Goal: Task Accomplishment & Management: Complete application form

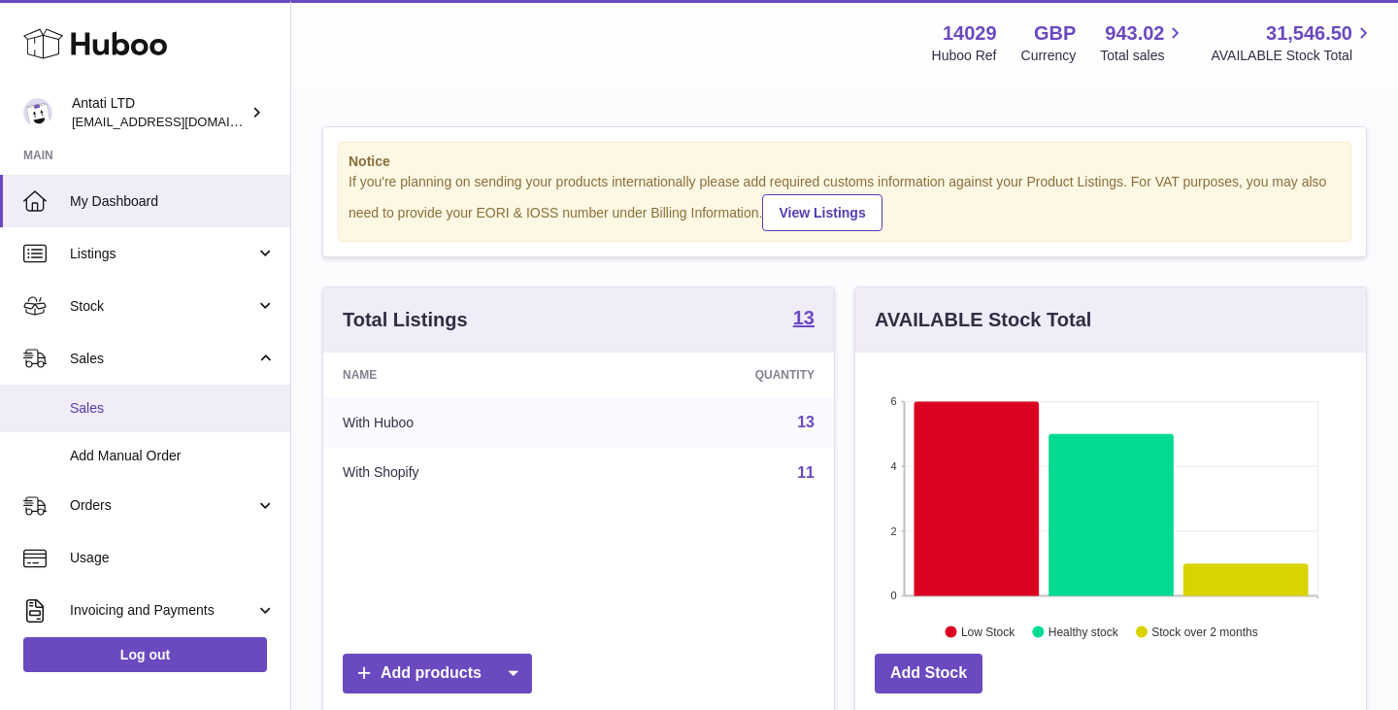
scroll to position [303, 511]
click at [86, 411] on span "Sales" at bounding box center [173, 408] width 206 height 18
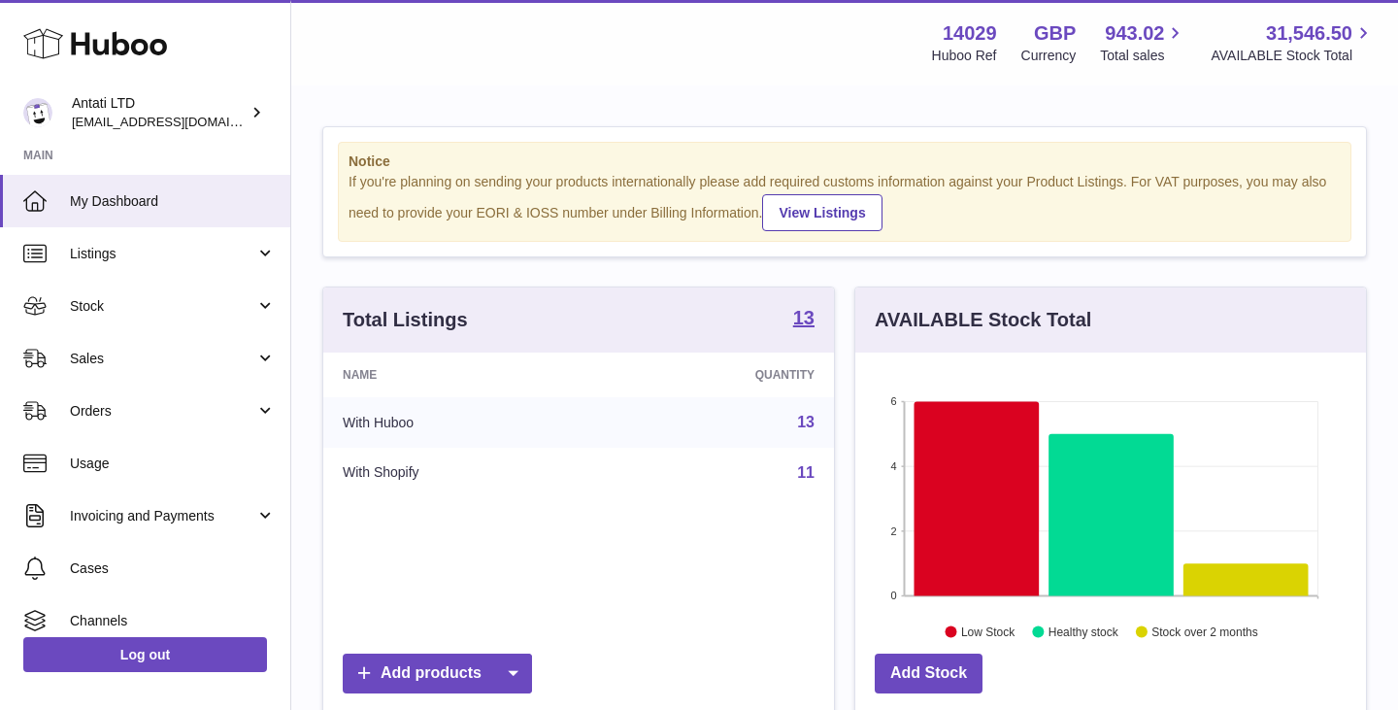
scroll to position [303, 511]
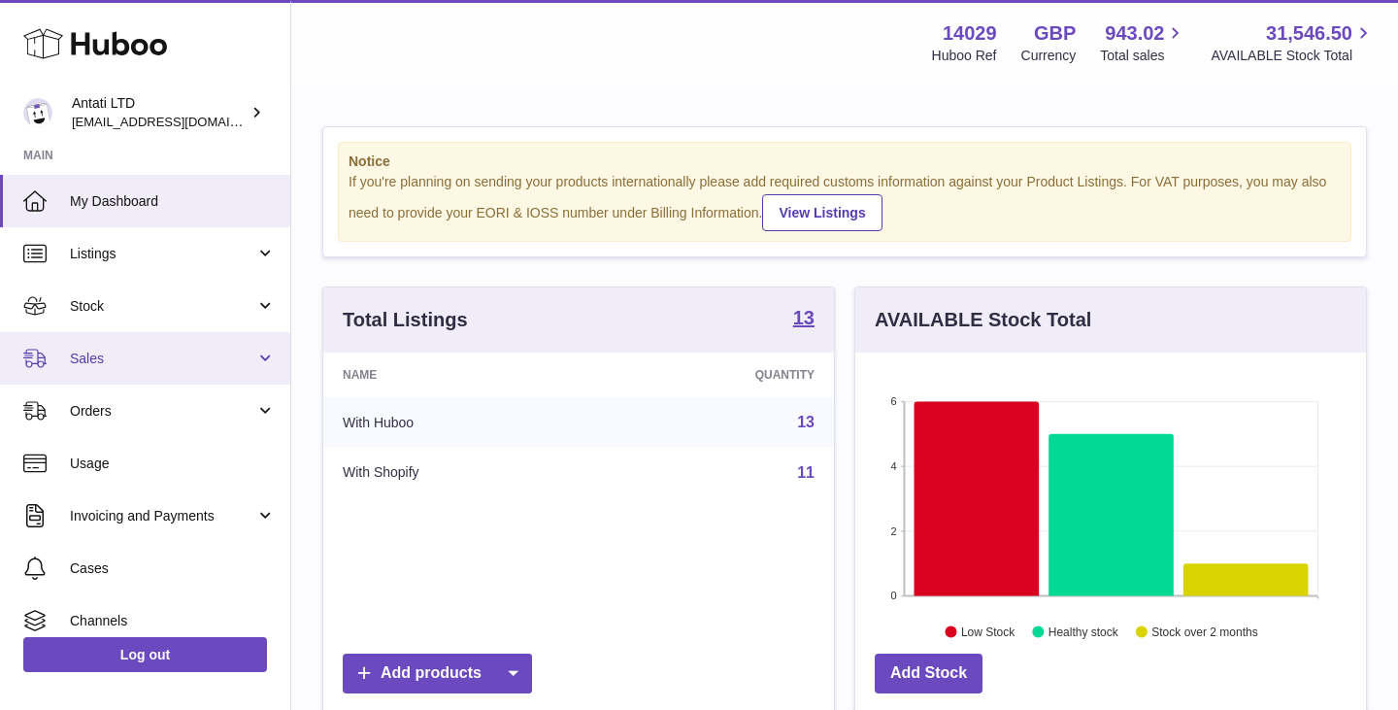
click at [215, 365] on span "Sales" at bounding box center [162, 358] width 185 height 18
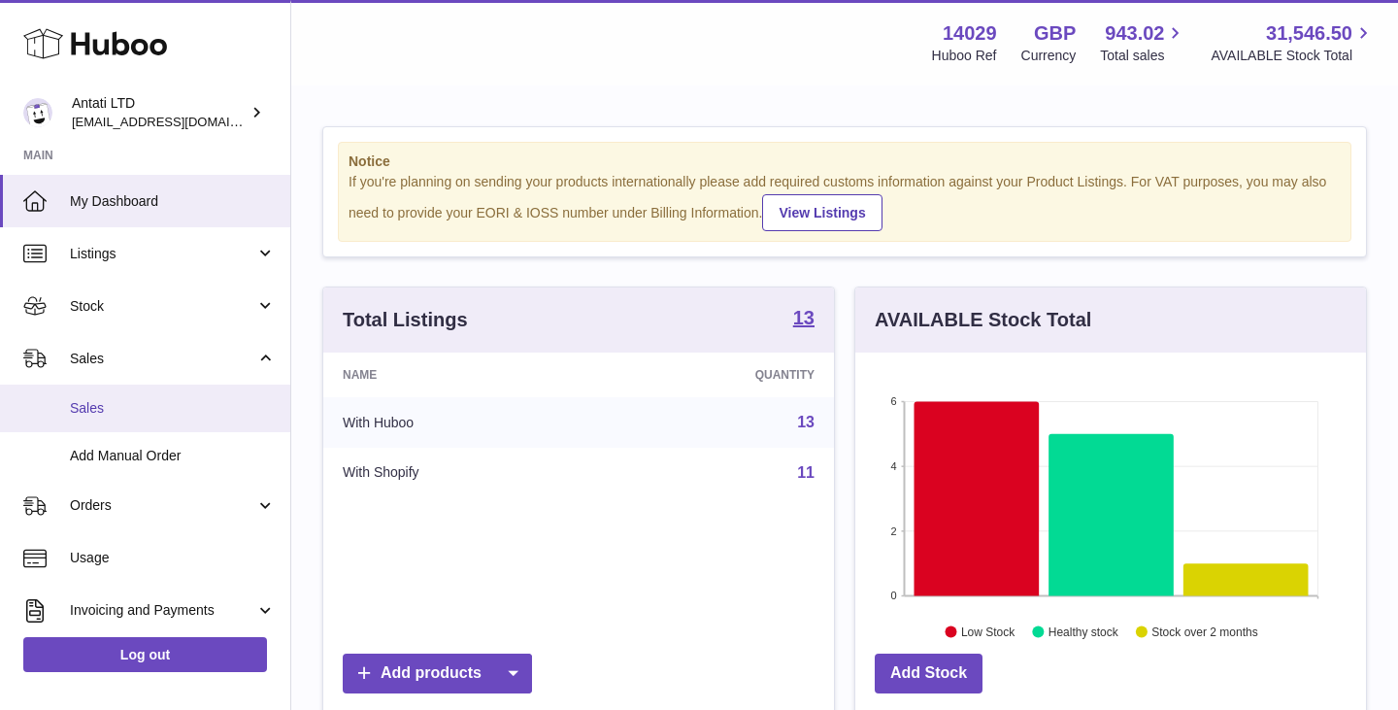
click at [80, 415] on span "Sales" at bounding box center [173, 408] width 206 height 18
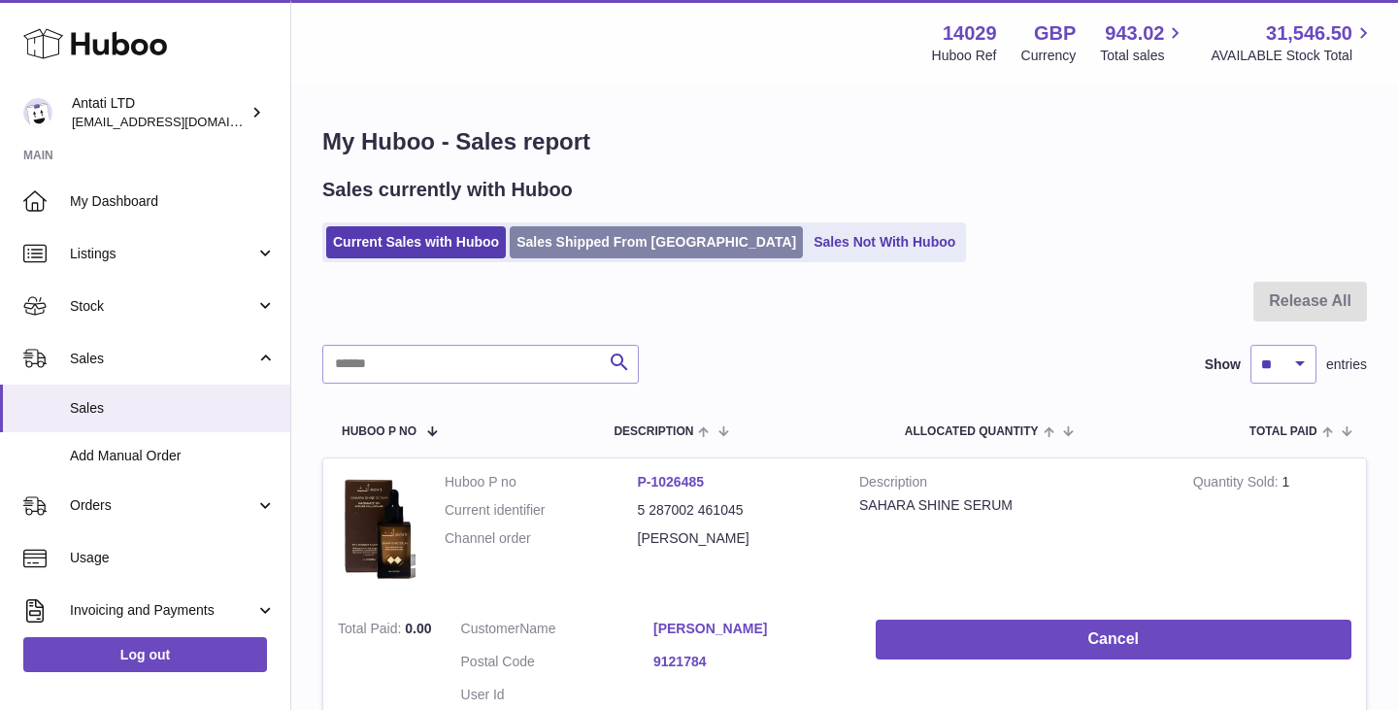
click at [621, 230] on link "Sales Shipped From Huboo" at bounding box center [656, 242] width 293 height 32
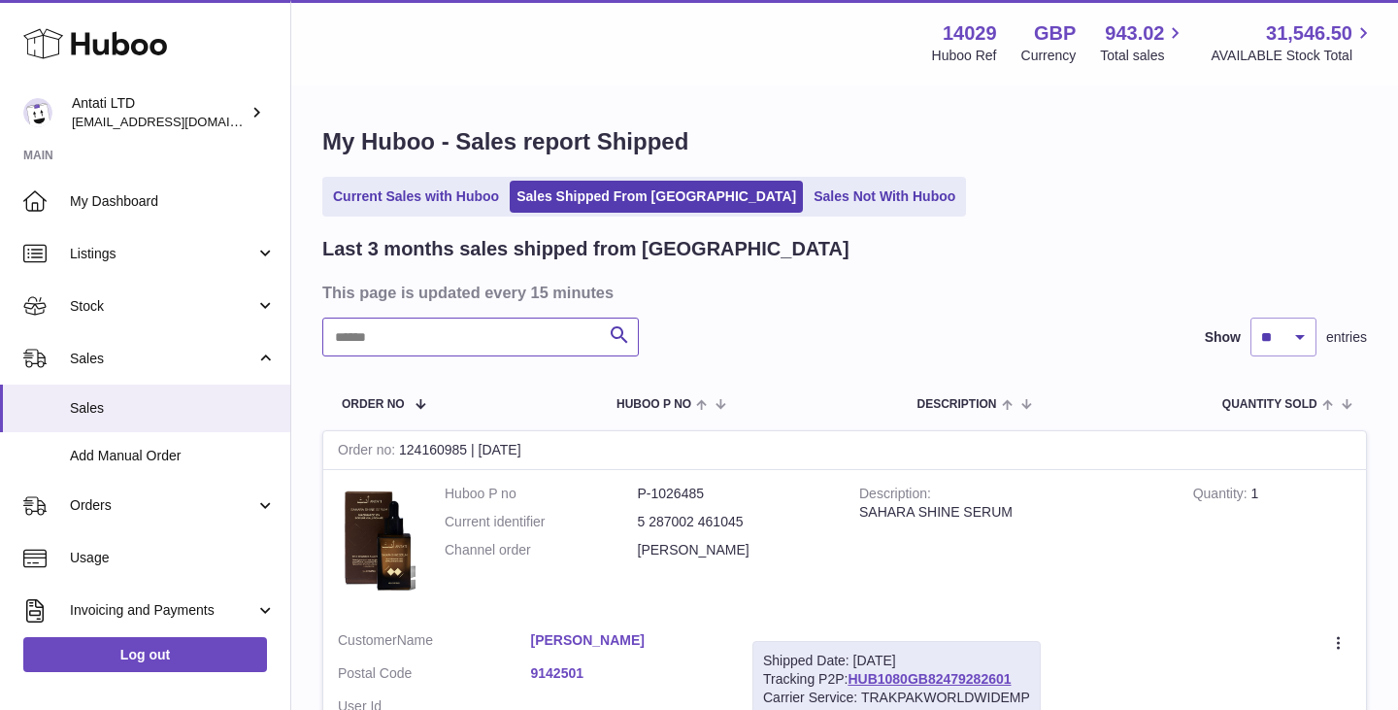
click at [498, 341] on input "text" at bounding box center [480, 336] width 316 height 39
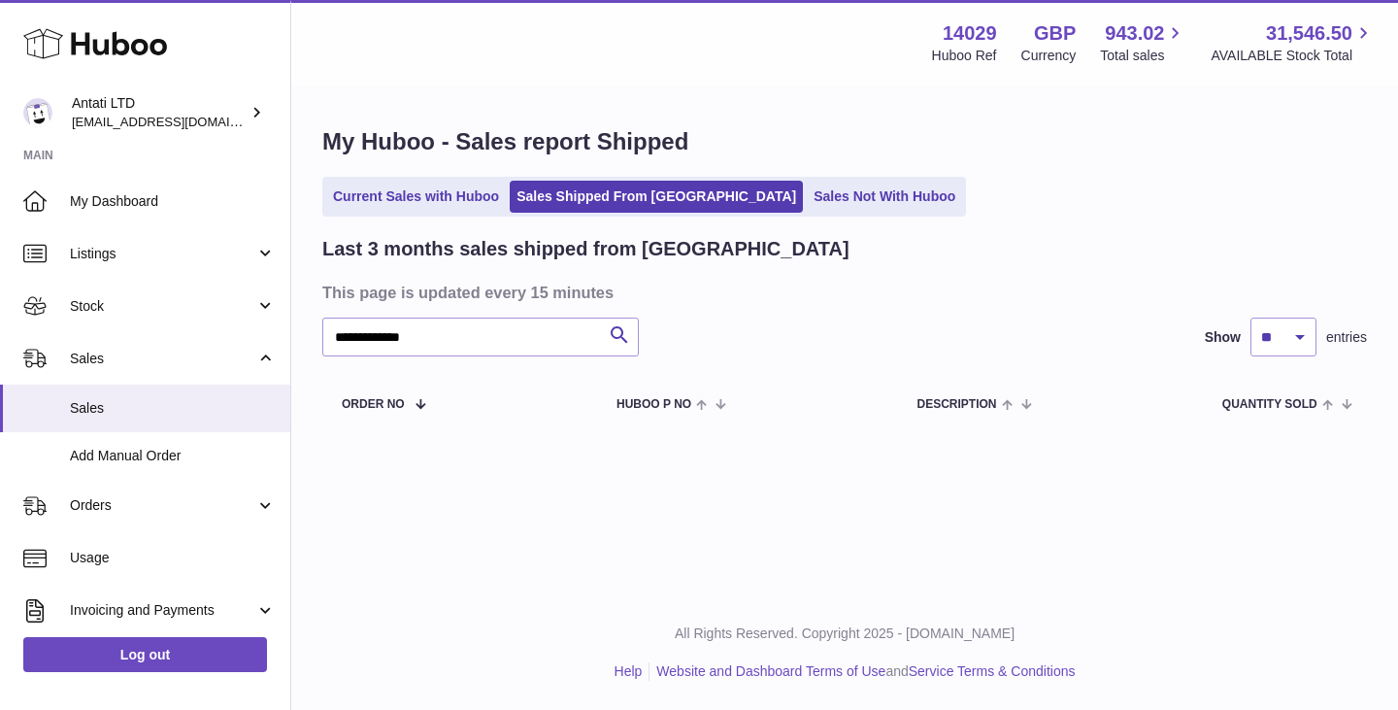
click at [446, 180] on ul "Current Sales with Huboo Sales Shipped From Huboo Sales Not With Huboo" at bounding box center [644, 197] width 644 height 40
click at [452, 338] on input "**********" at bounding box center [480, 336] width 316 height 39
type input "*"
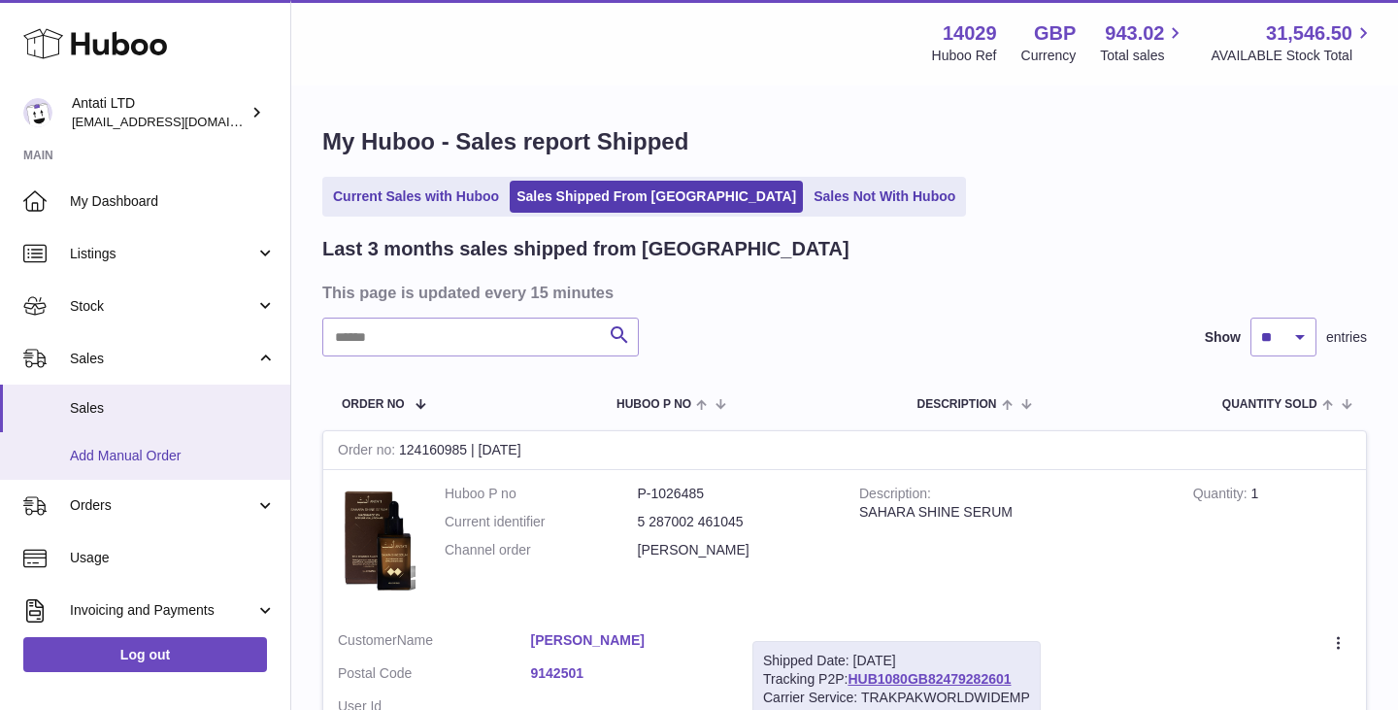
click at [141, 451] on span "Add Manual Order" at bounding box center [173, 456] width 206 height 18
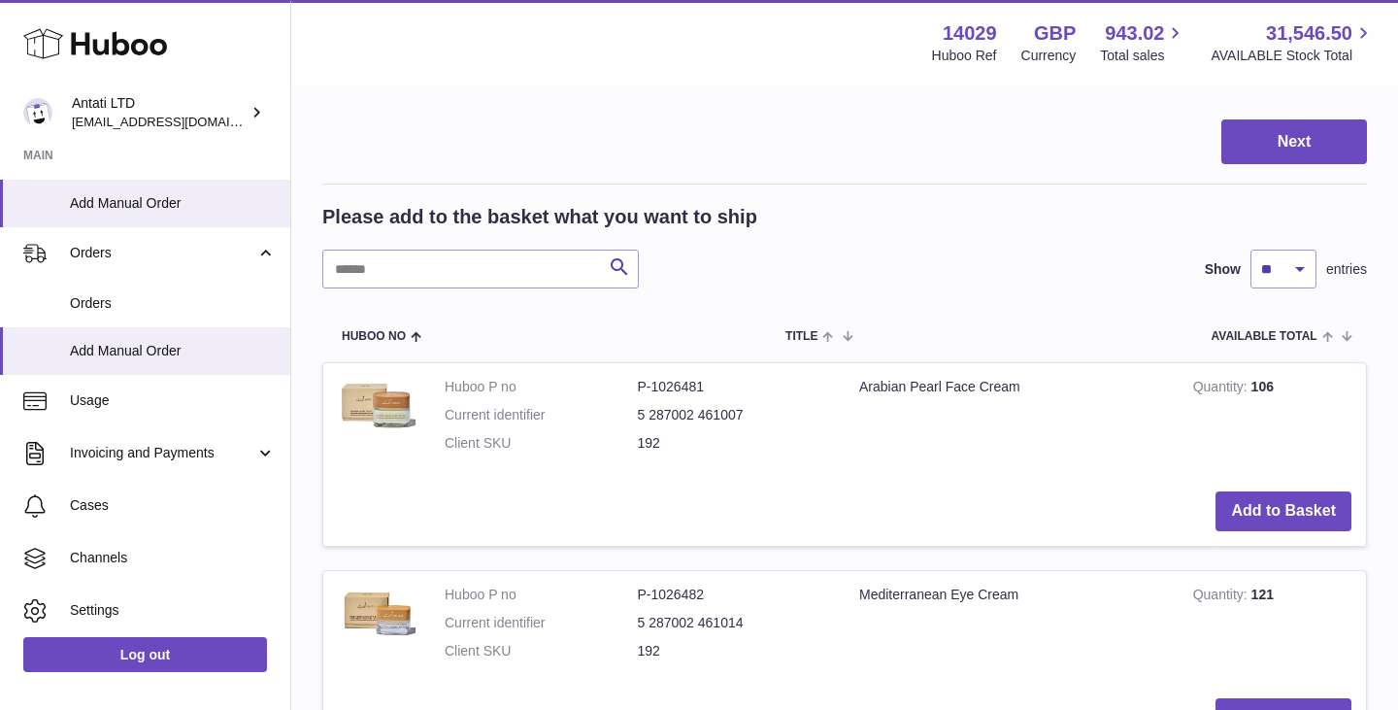
scroll to position [255, 0]
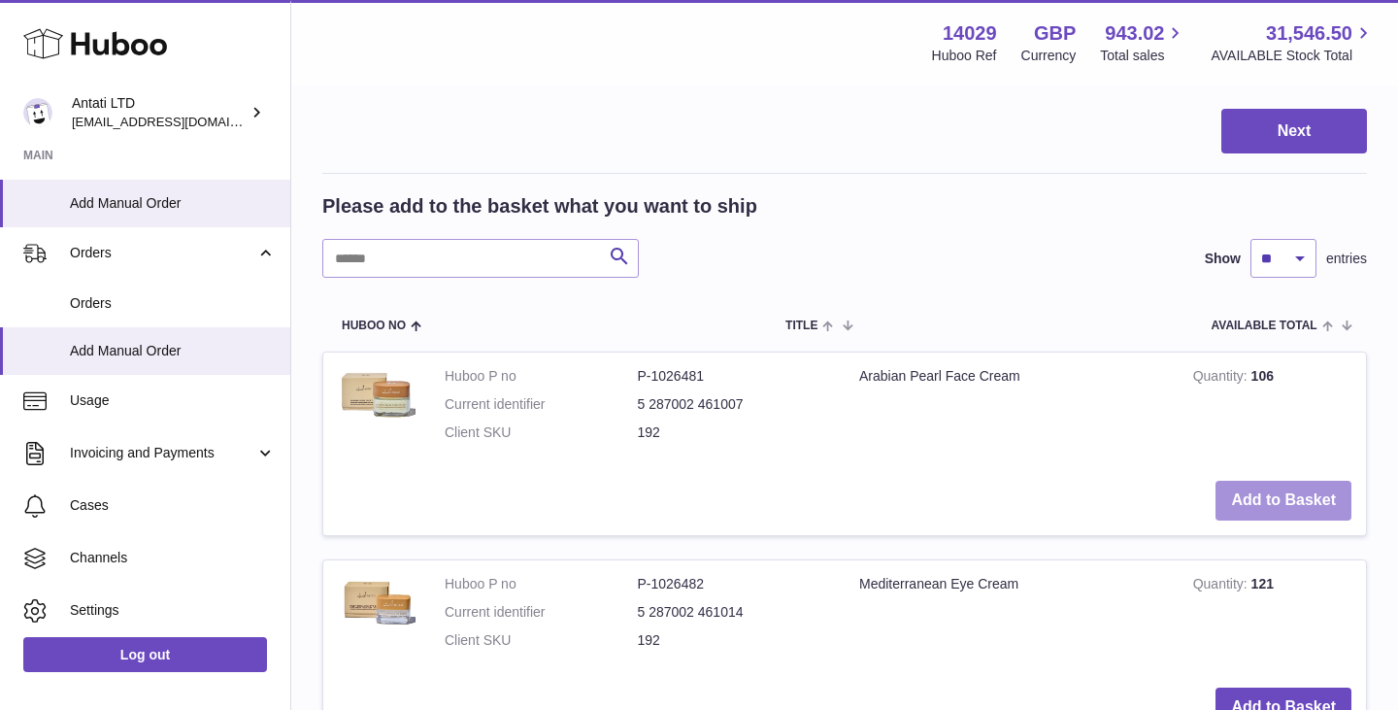
click at [1249, 491] on button "Add to Basket" at bounding box center [1283, 500] width 136 height 40
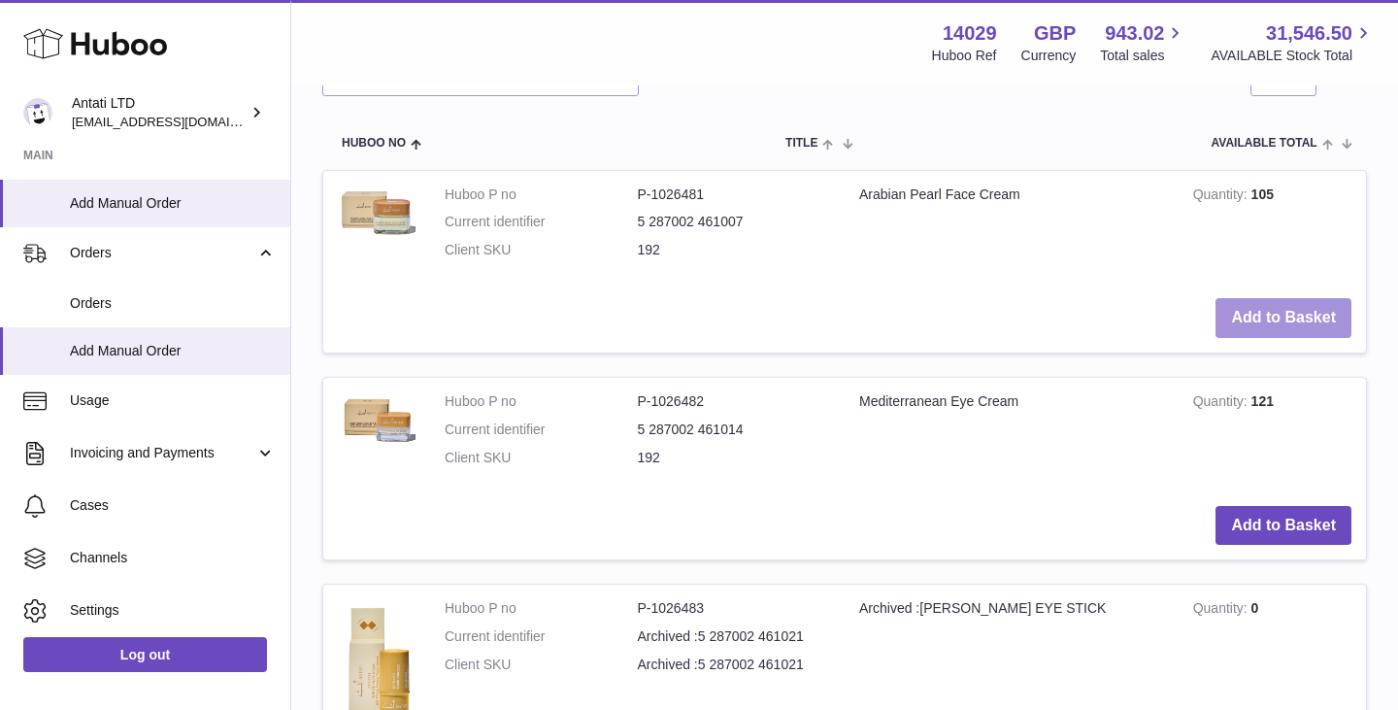
scroll to position [730, 0]
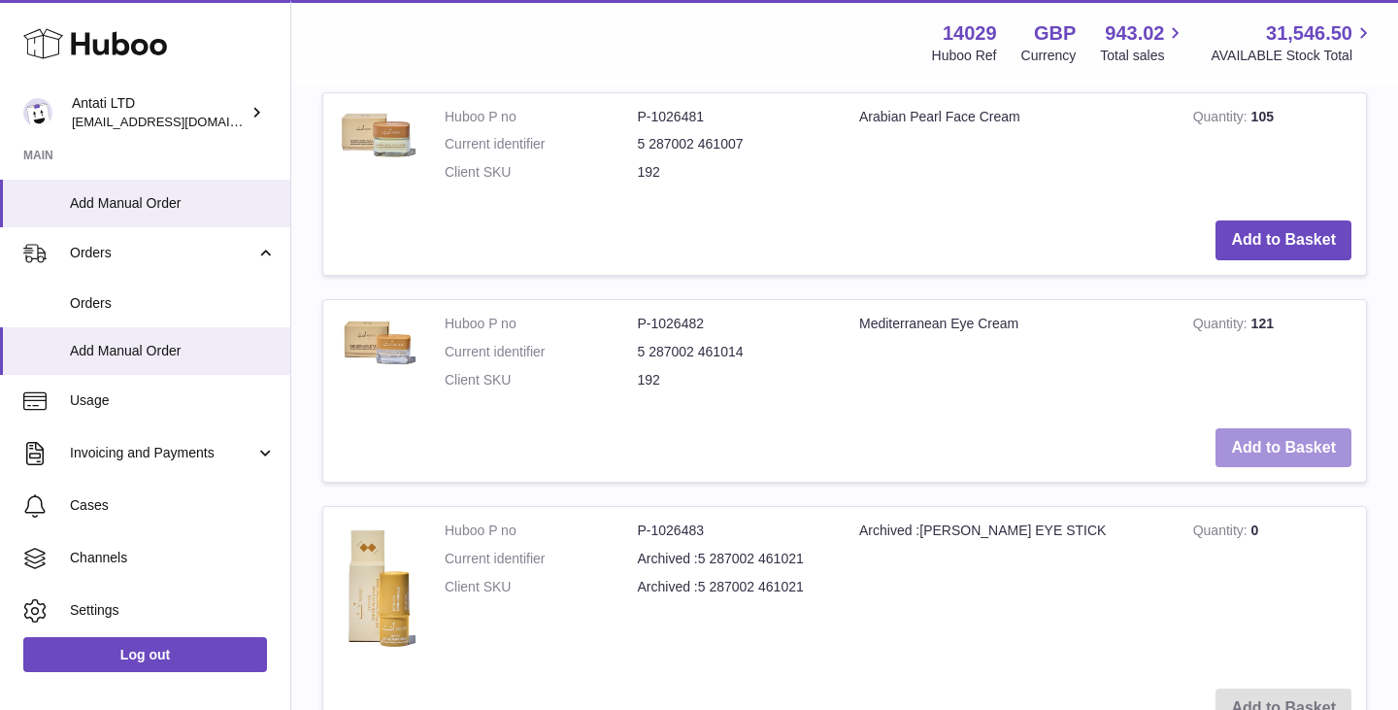
click at [1271, 446] on button "Add to Basket" at bounding box center [1283, 448] width 136 height 40
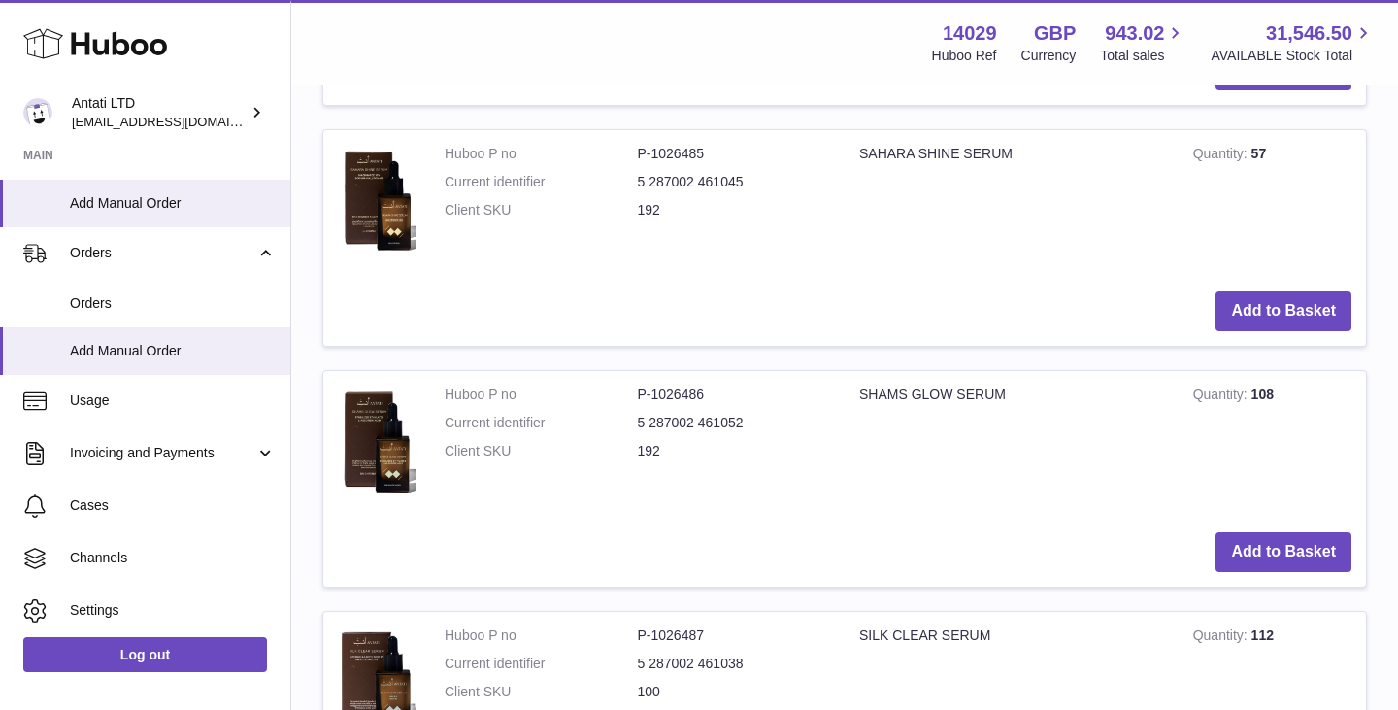
scroll to position [1843, 0]
click at [1258, 553] on button "Add to Basket" at bounding box center [1283, 551] width 136 height 40
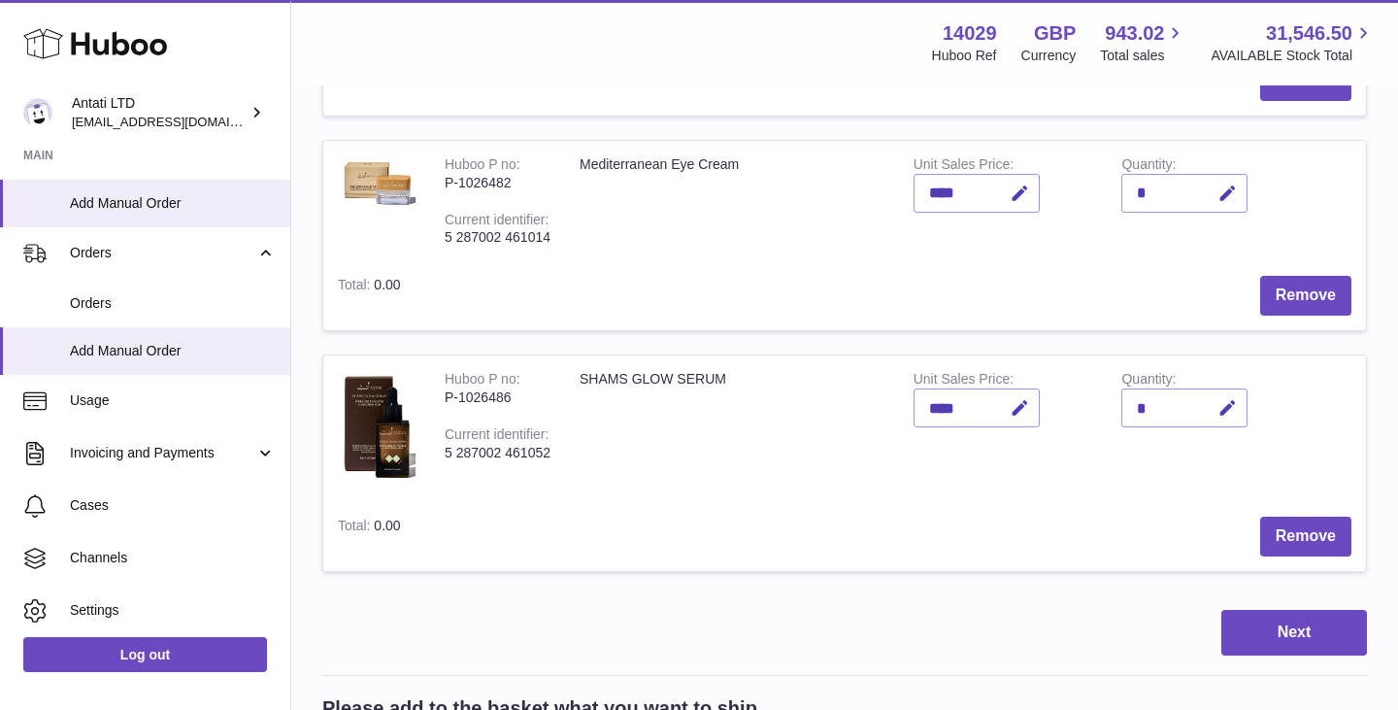
scroll to position [457, 0]
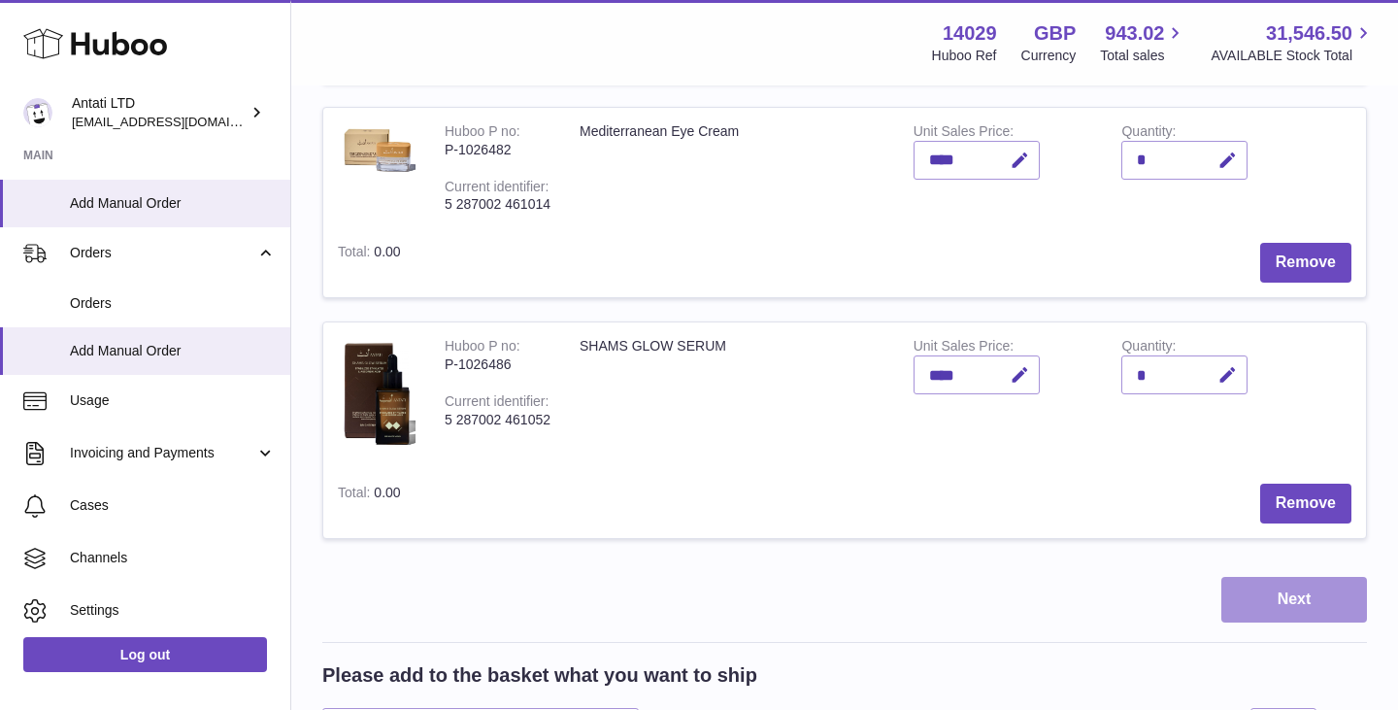
click at [1310, 601] on button "Next" at bounding box center [1294, 600] width 146 height 46
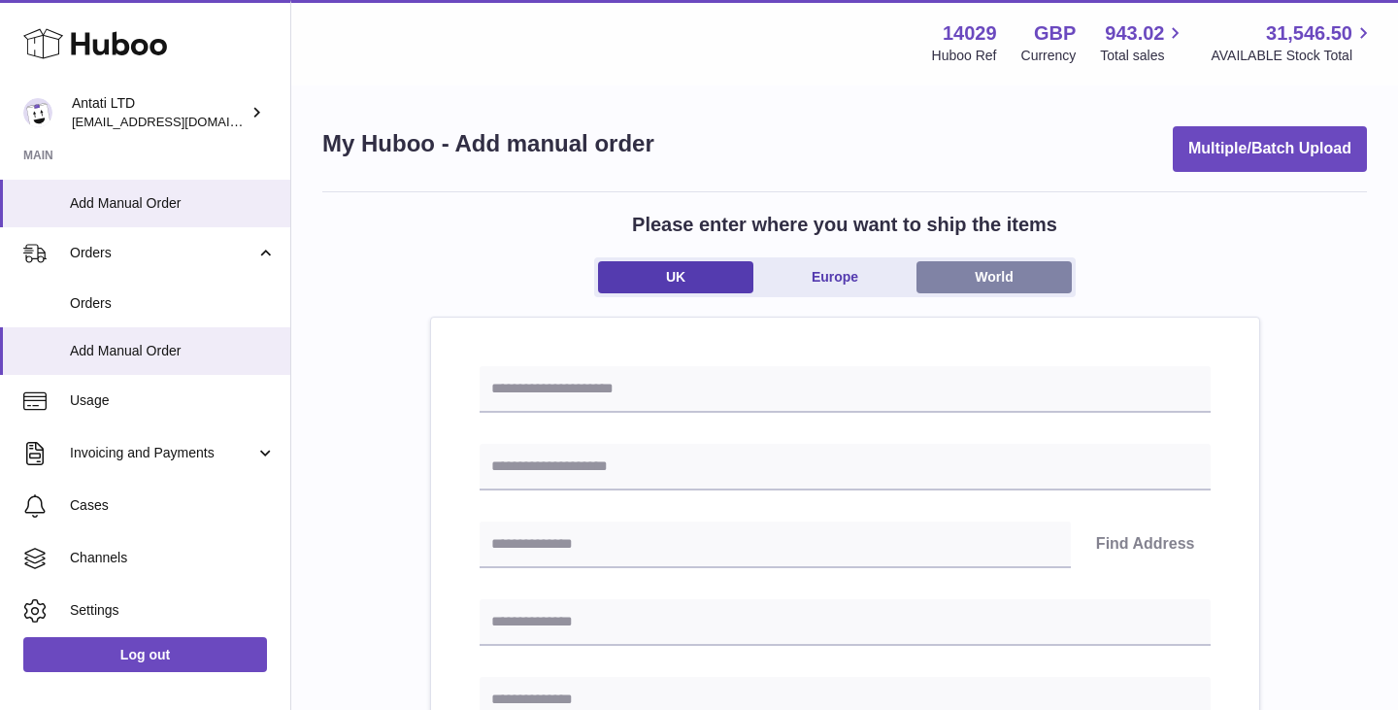
click at [1001, 268] on link "World" at bounding box center [993, 277] width 155 height 32
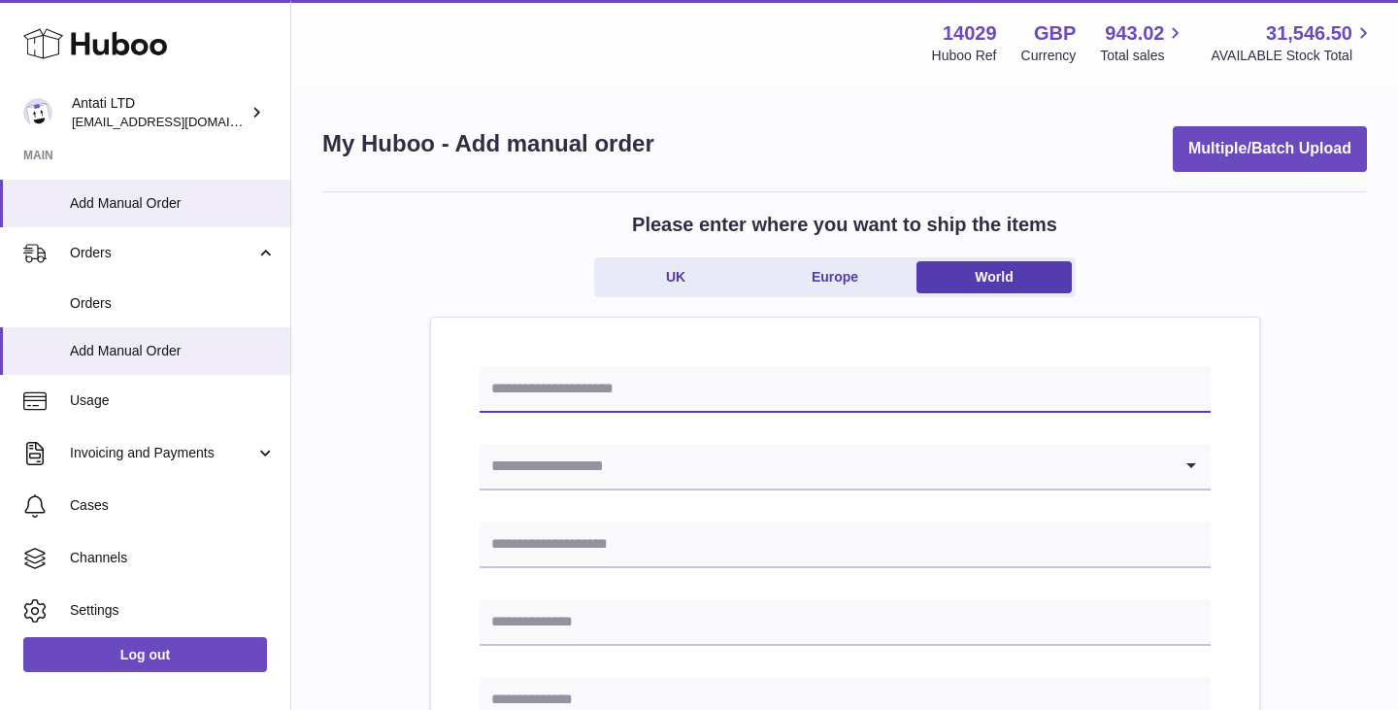
click at [713, 371] on input "text" at bounding box center [845, 389] width 731 height 47
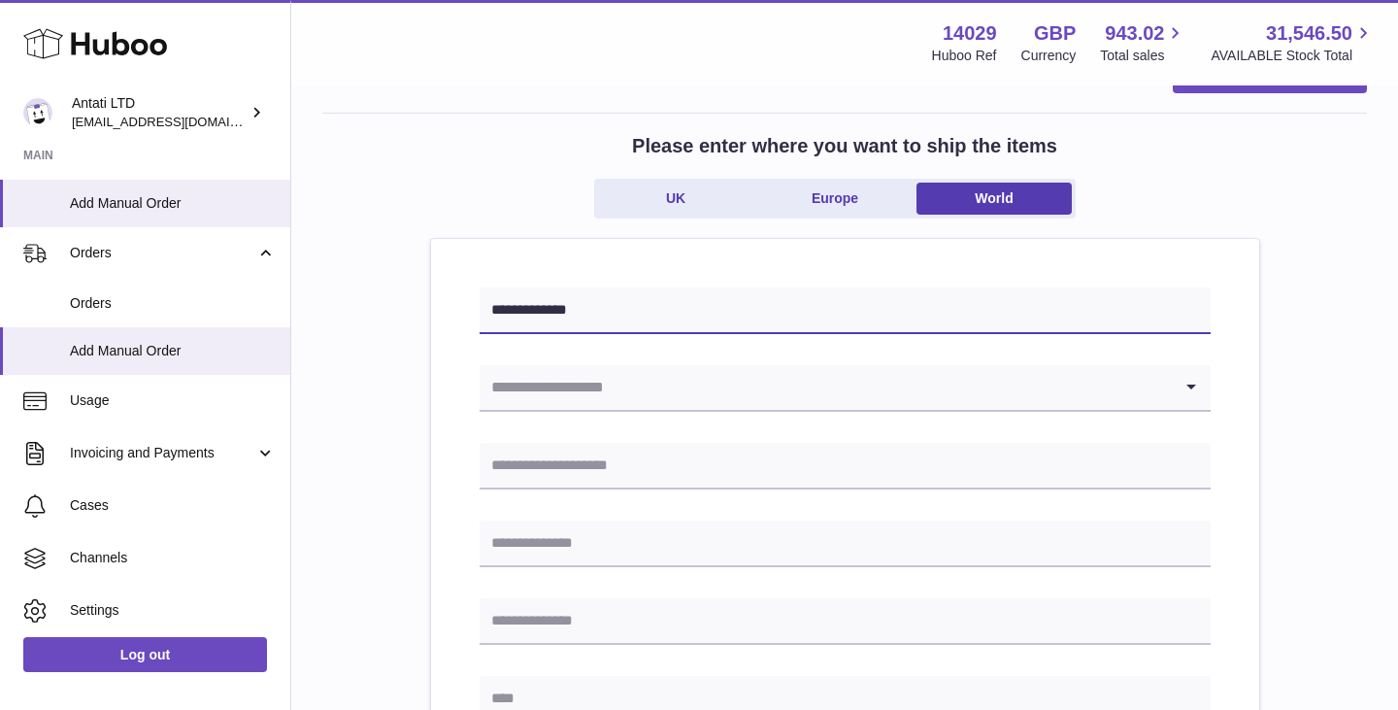
scroll to position [126, 0]
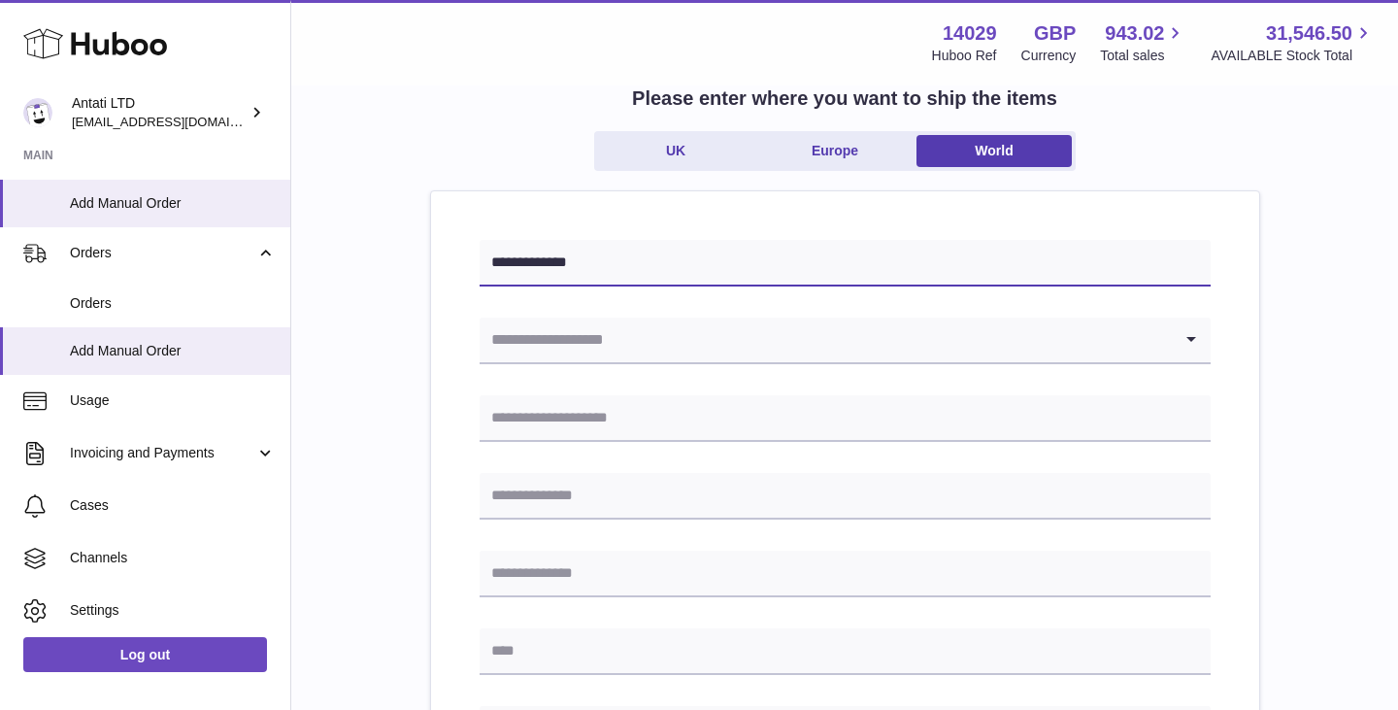
type input "**********"
click at [673, 360] on input "Search for option" at bounding box center [826, 339] width 692 height 45
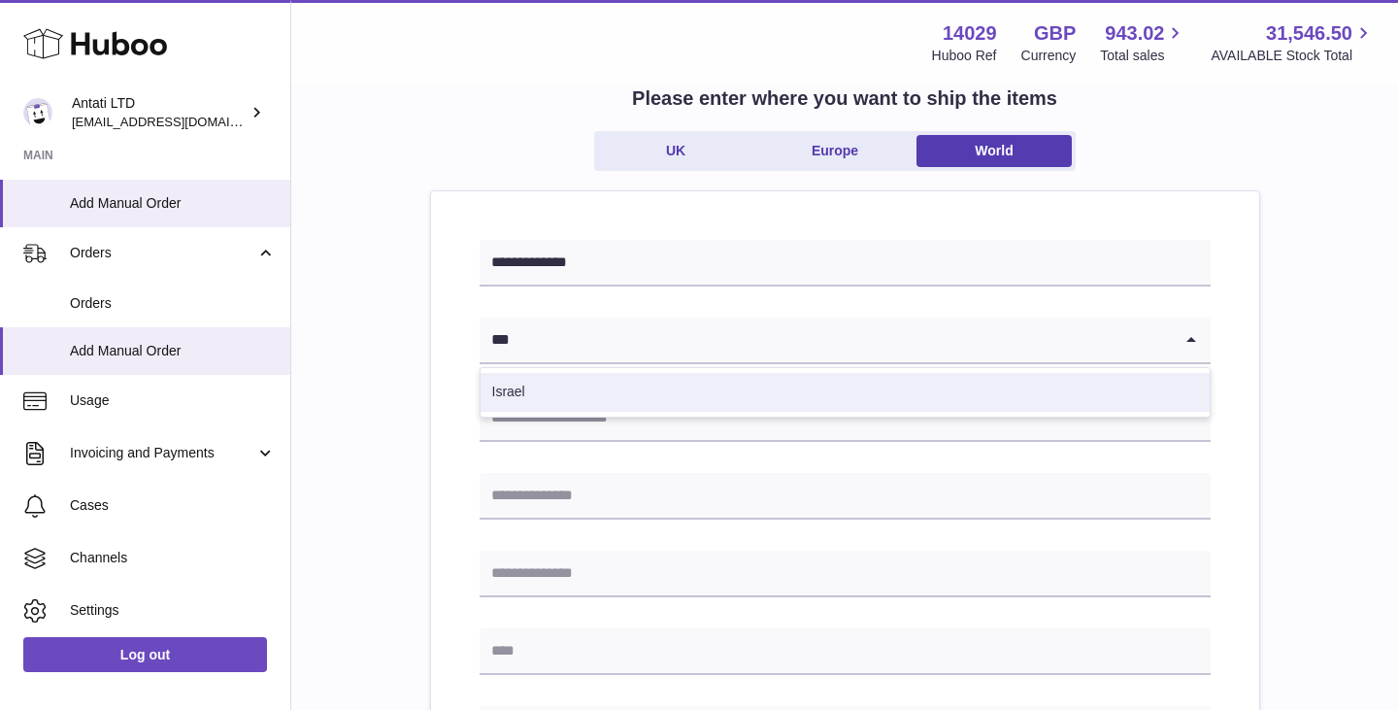
click at [643, 392] on li "Israel" at bounding box center [844, 392] width 729 height 39
type input "***"
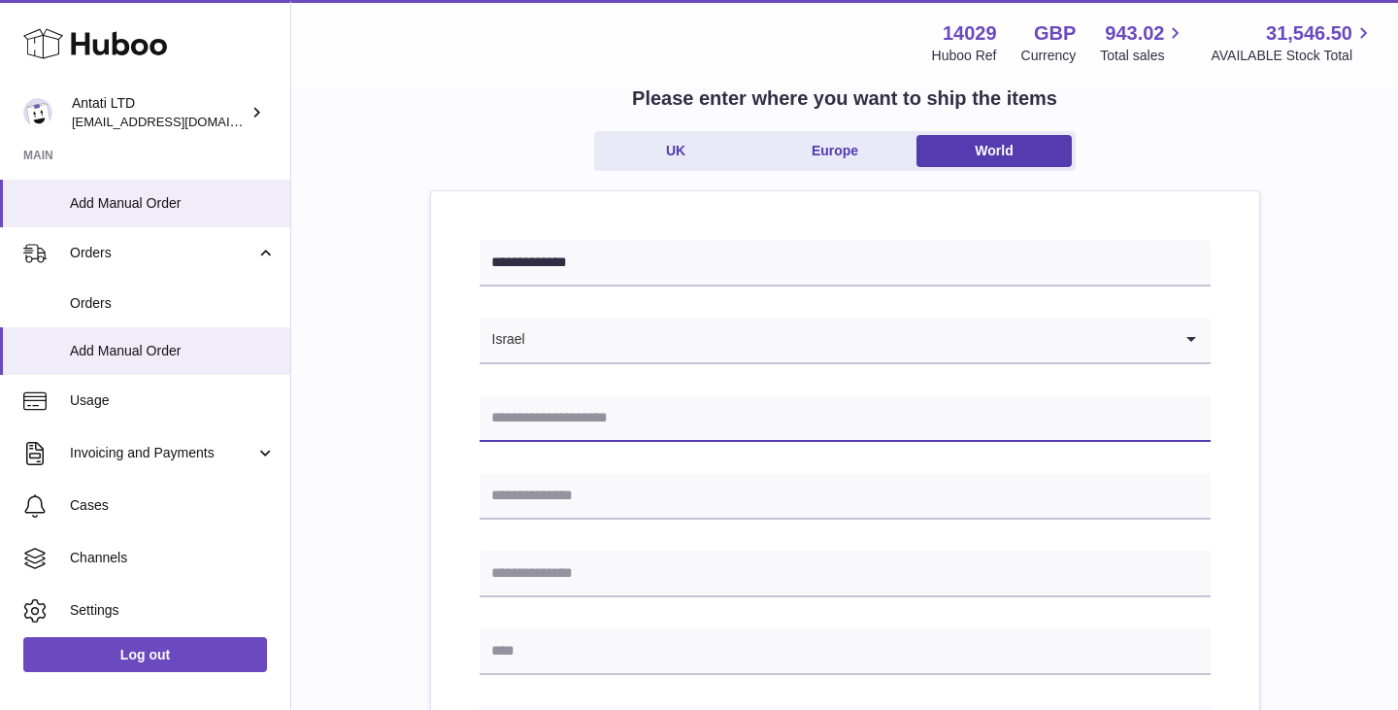
click at [609, 419] on input "text" at bounding box center [845, 418] width 731 height 47
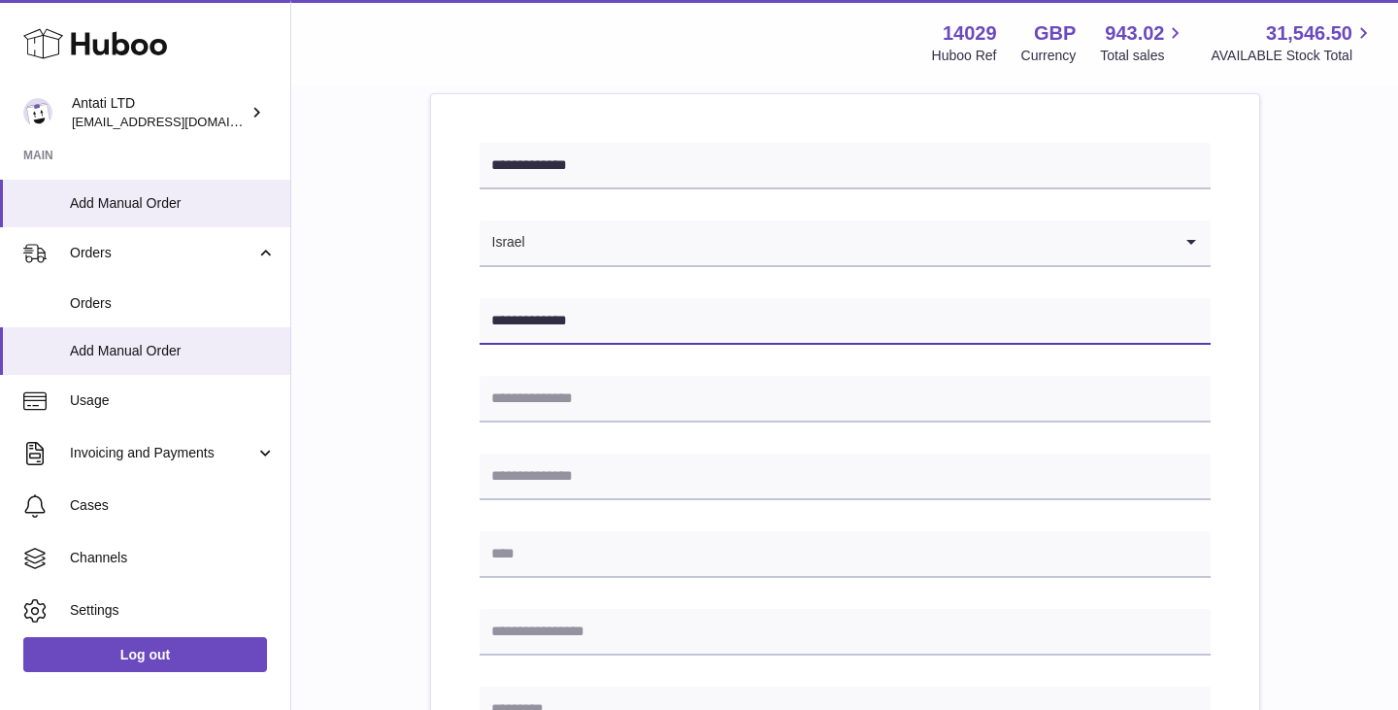
scroll to position [282, 0]
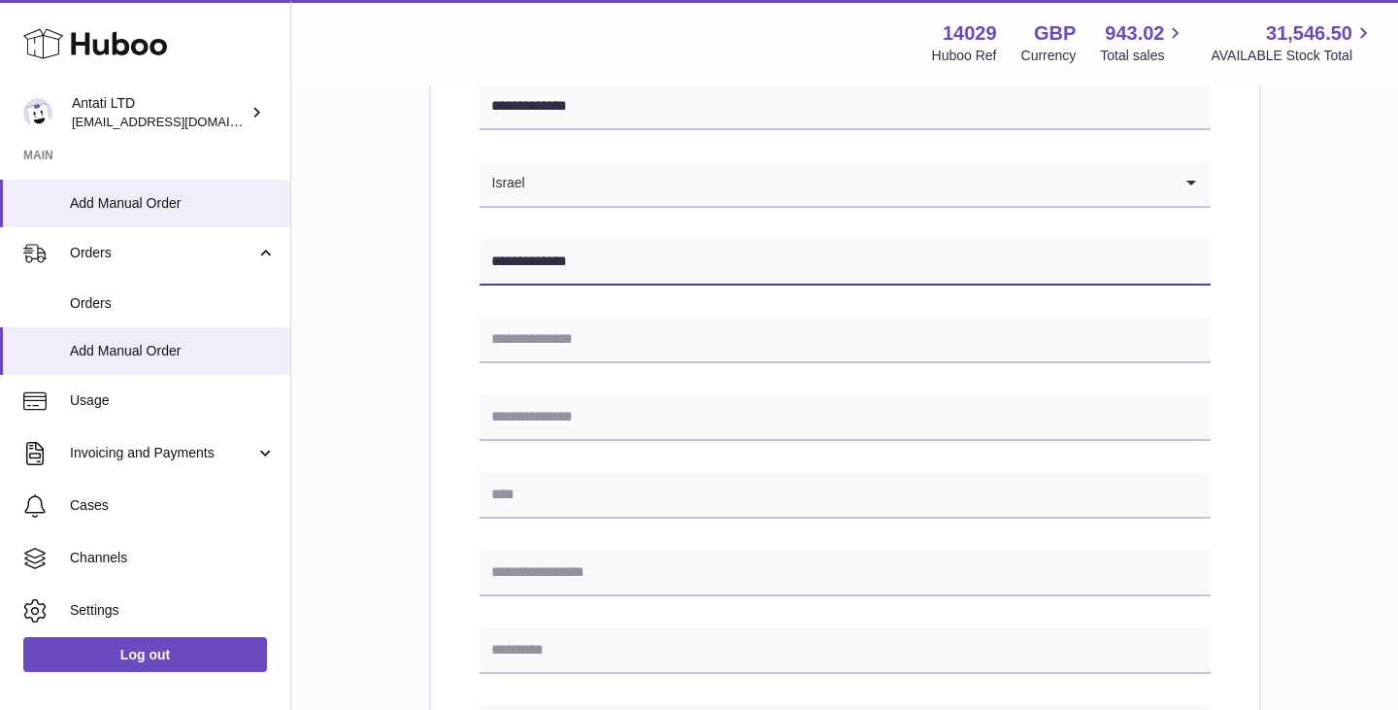
type input "**********"
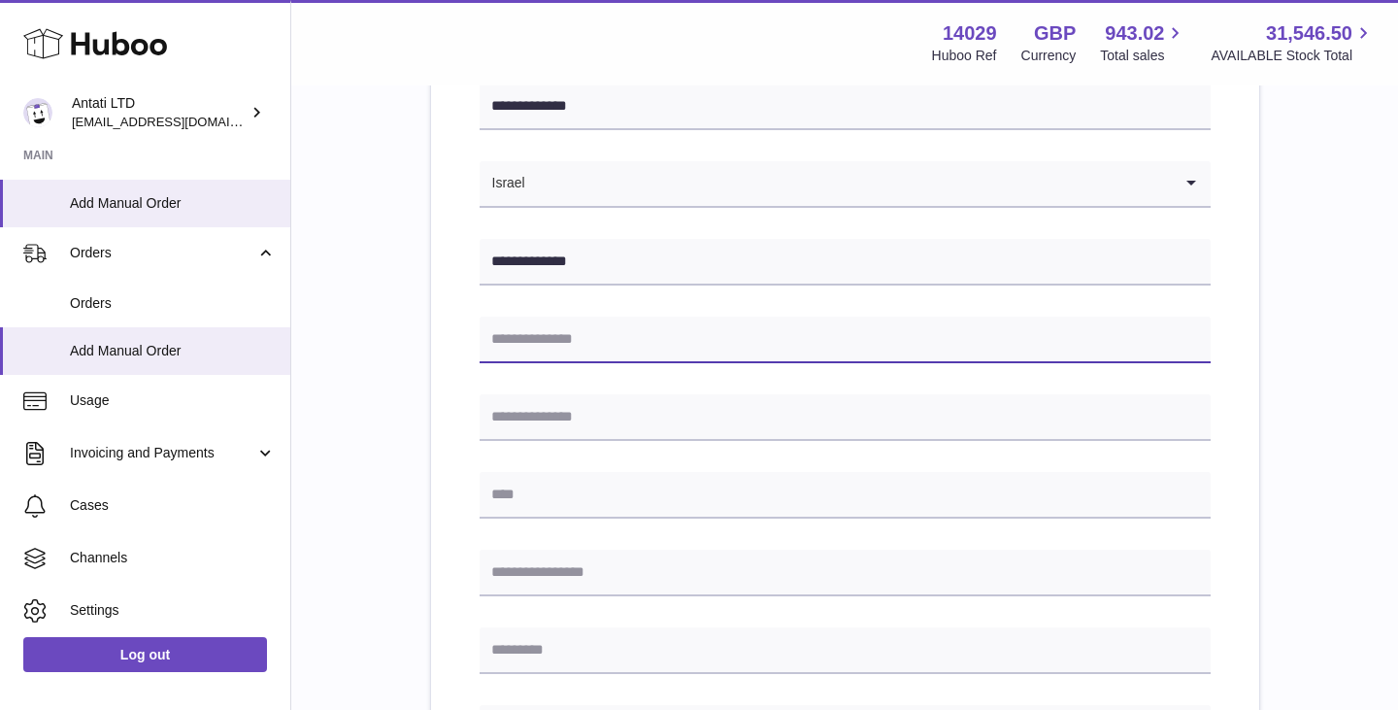
click at [567, 352] on input "text" at bounding box center [845, 339] width 731 height 47
type input "**********"
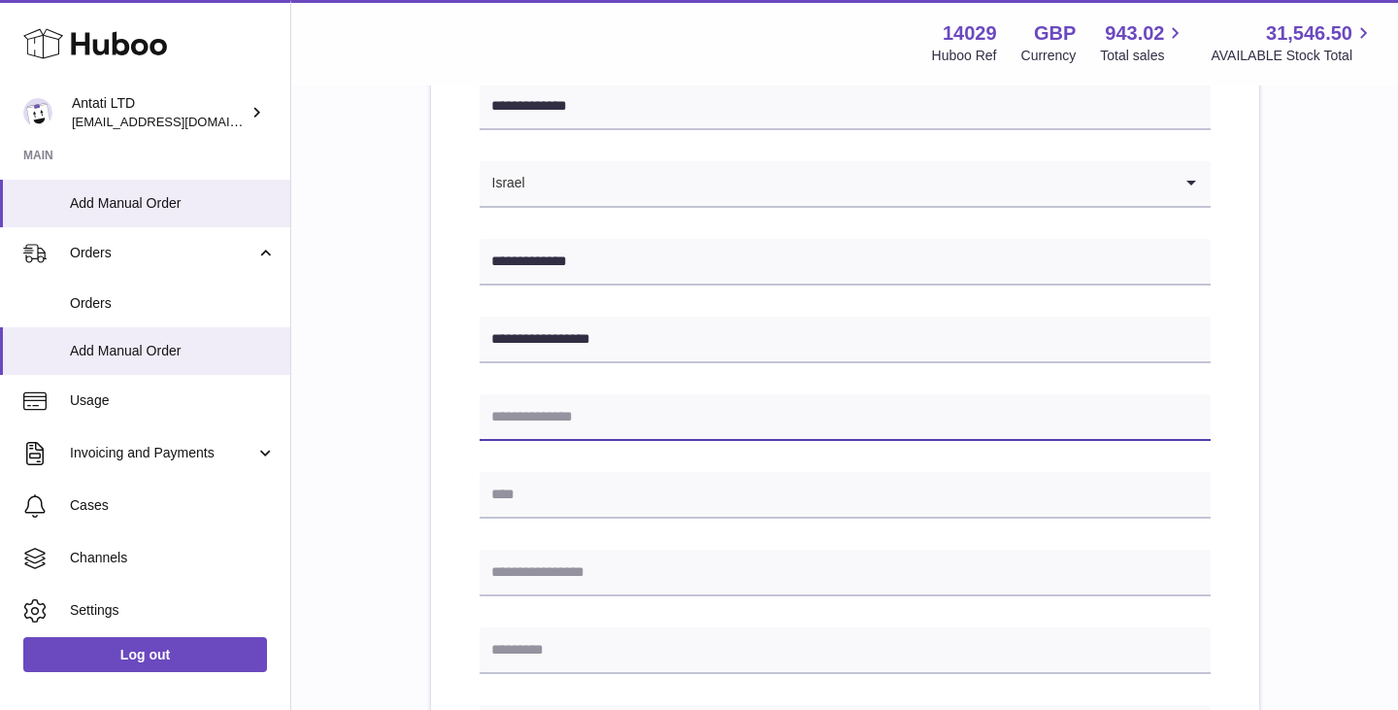
click at [570, 417] on input "text" at bounding box center [845, 417] width 731 height 47
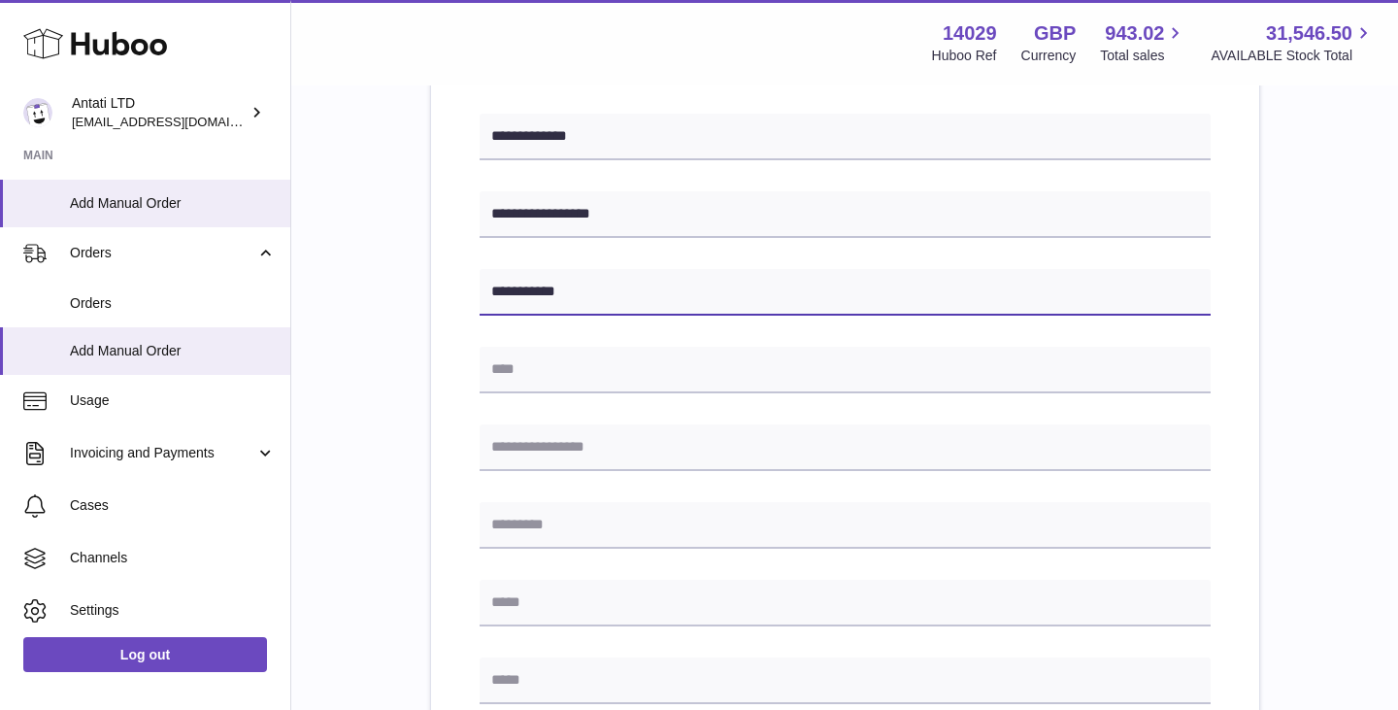
scroll to position [431, 0]
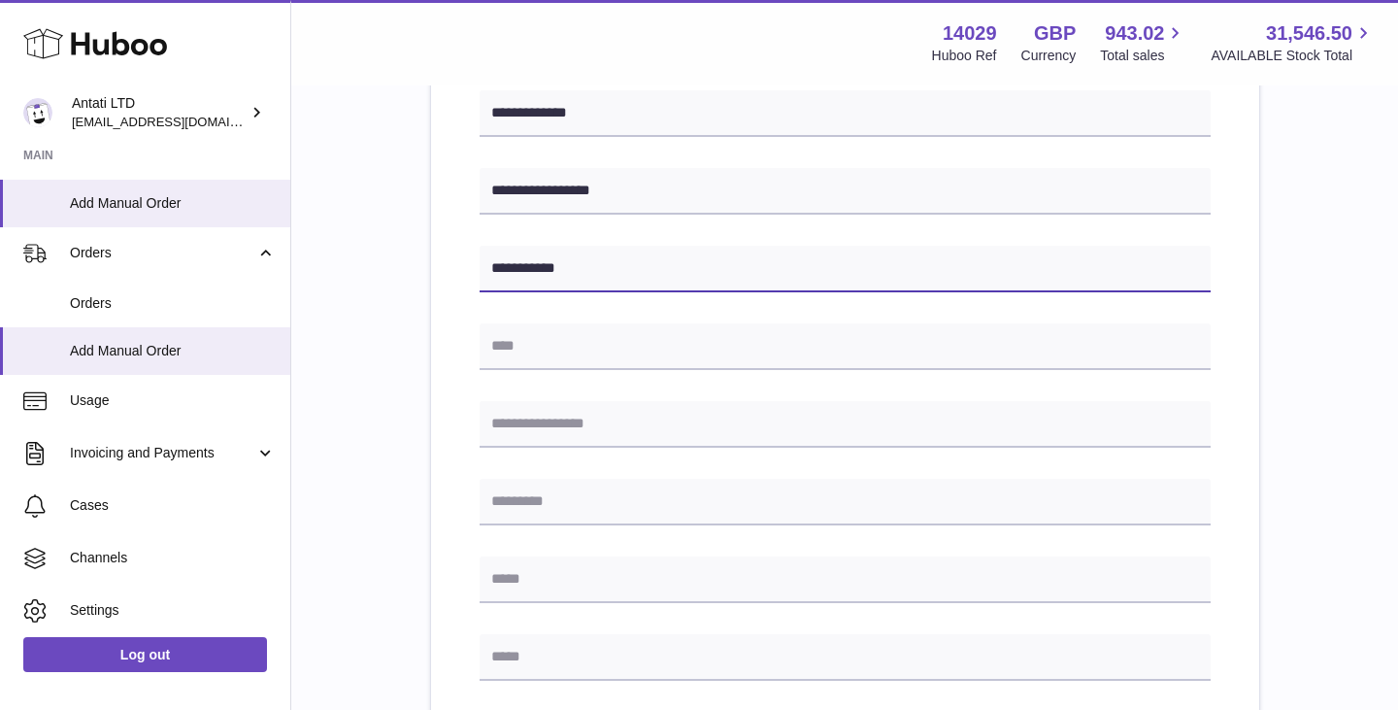
type input "**********"
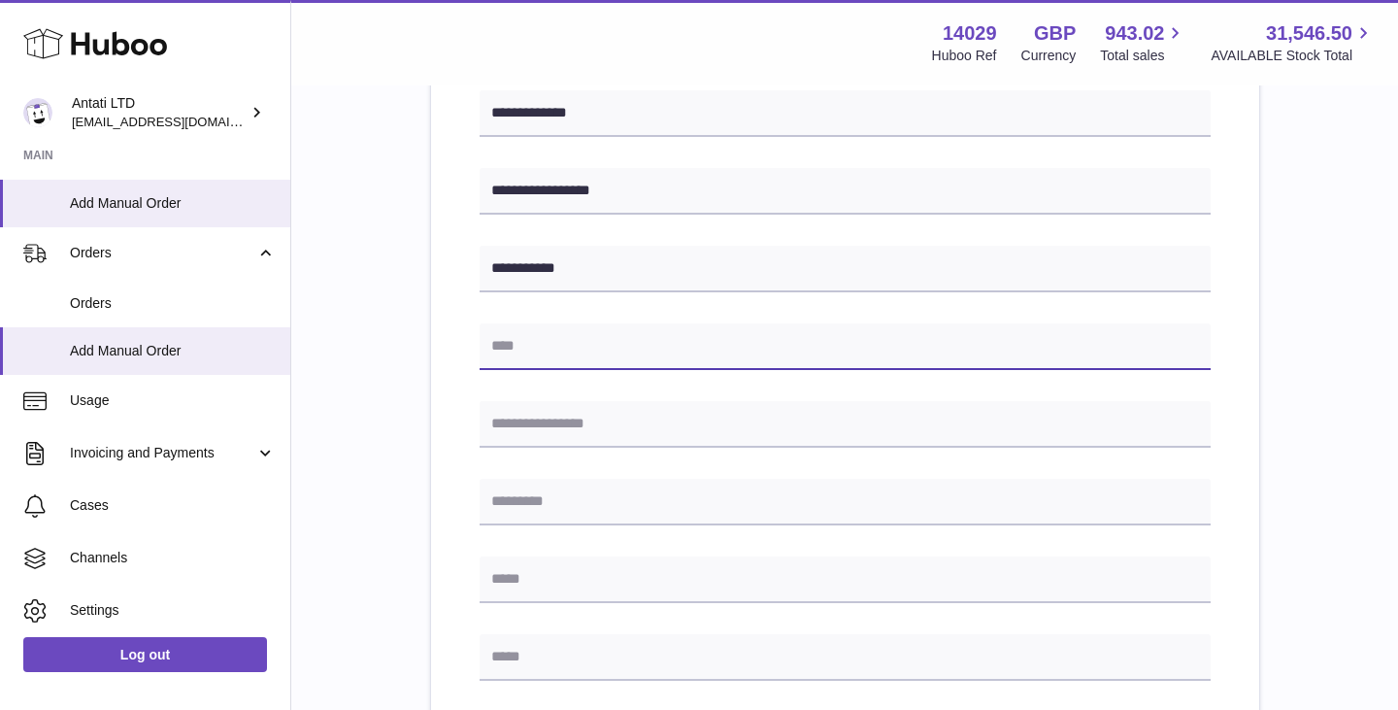
click at [526, 349] on input "text" at bounding box center [845, 346] width 731 height 47
type input "*********"
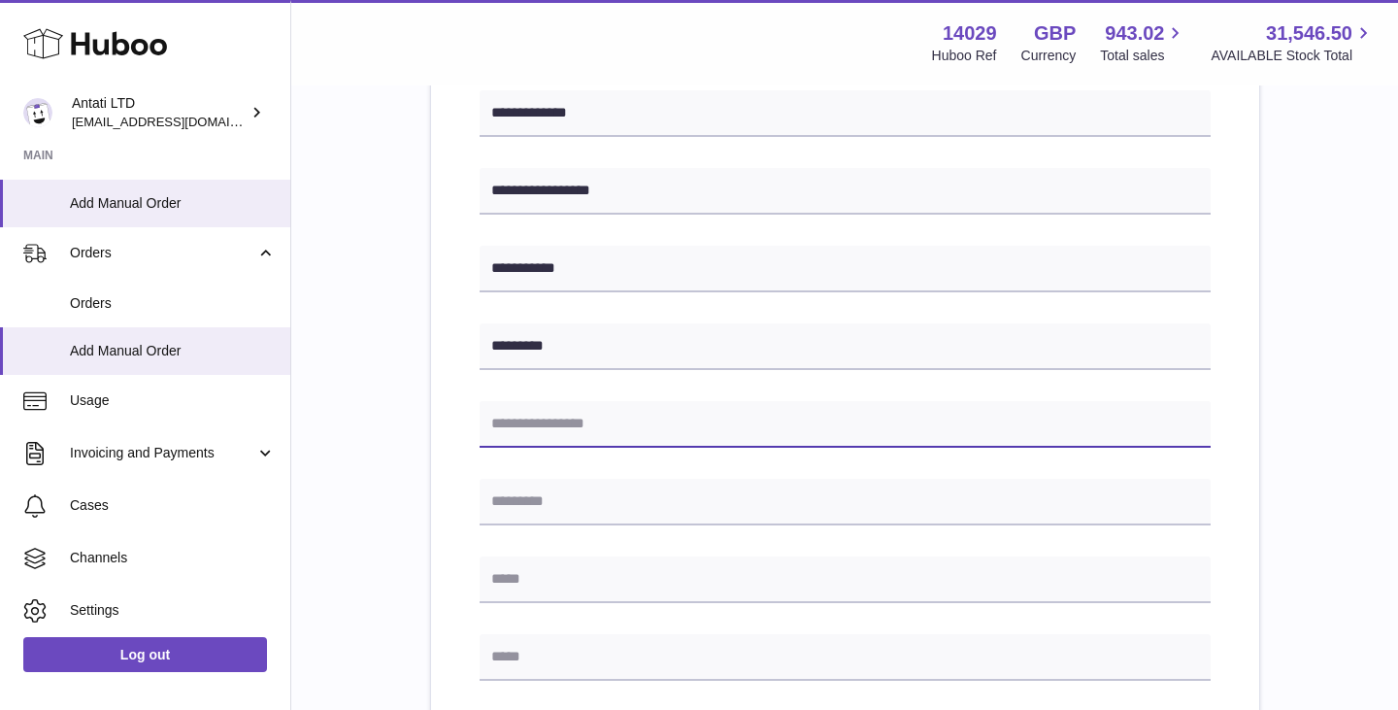
click at [515, 422] on input "text" at bounding box center [845, 424] width 731 height 47
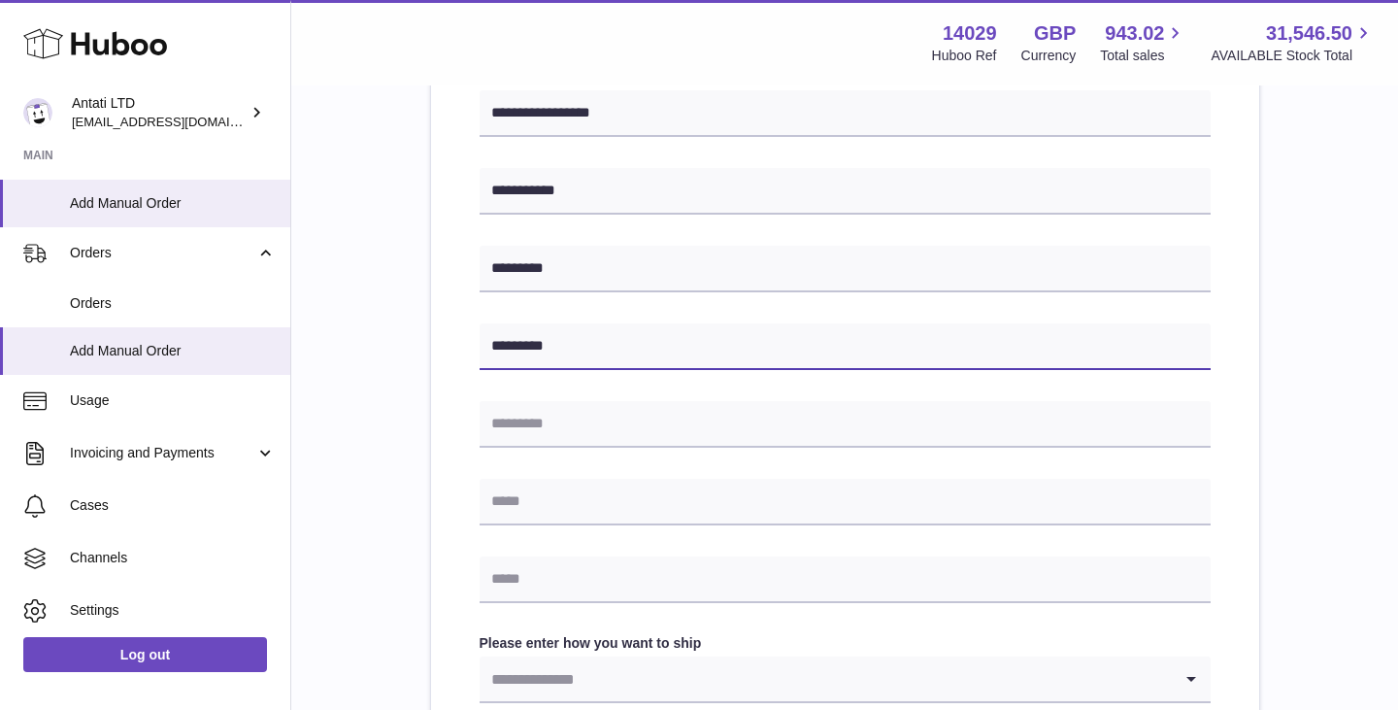
scroll to position [514, 0]
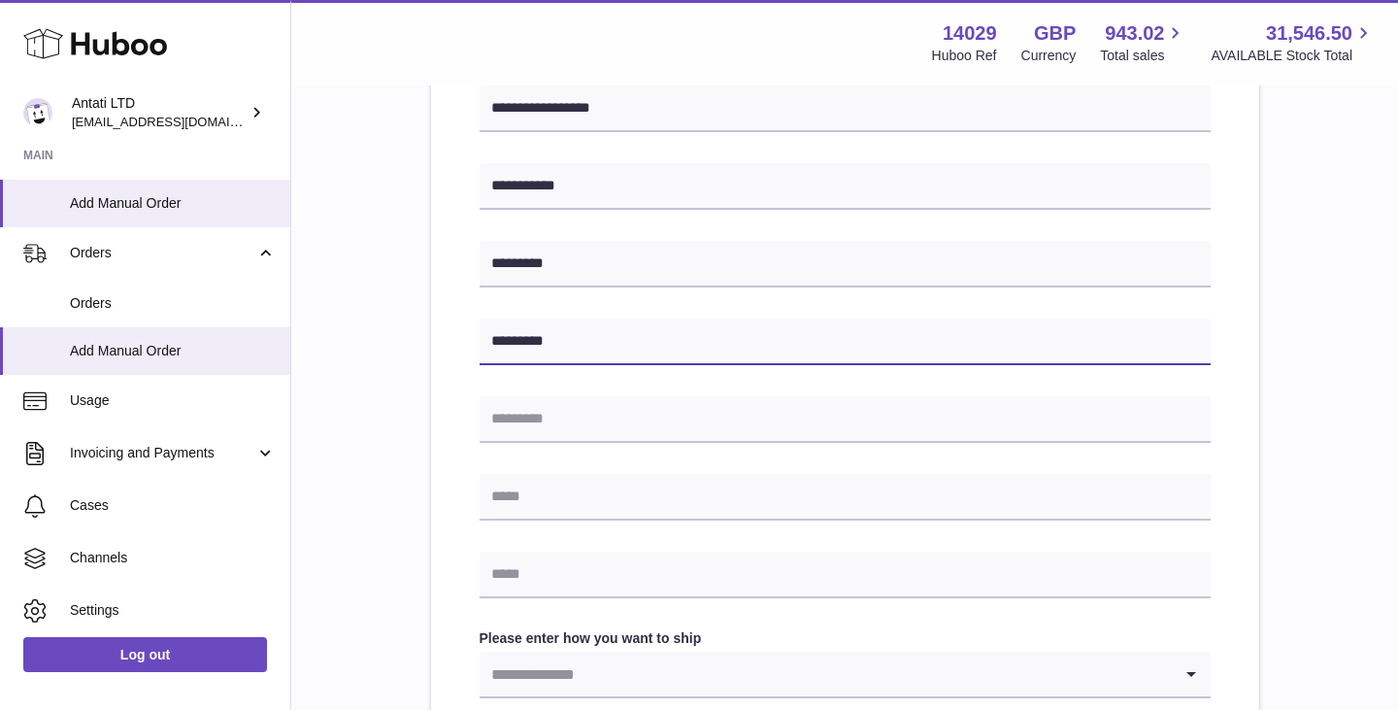
type input "*********"
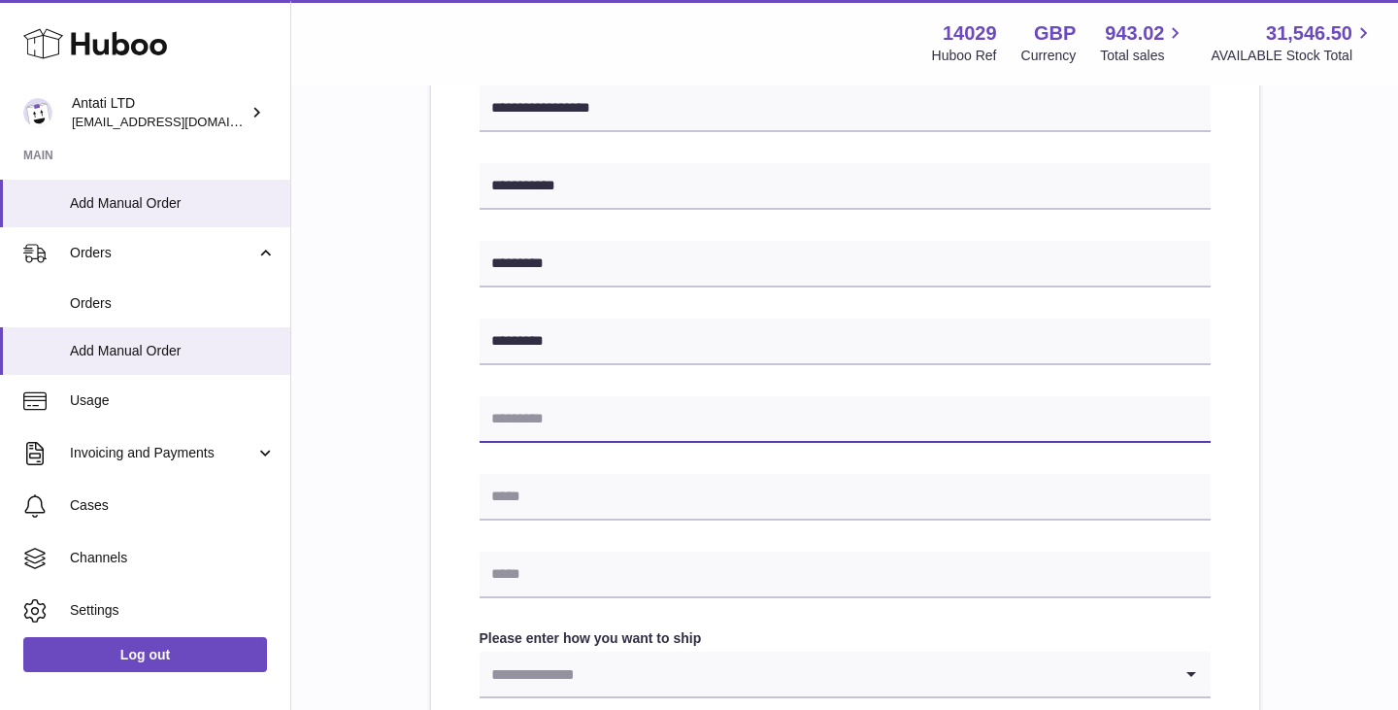
click at [547, 413] on input "text" at bounding box center [845, 419] width 731 height 47
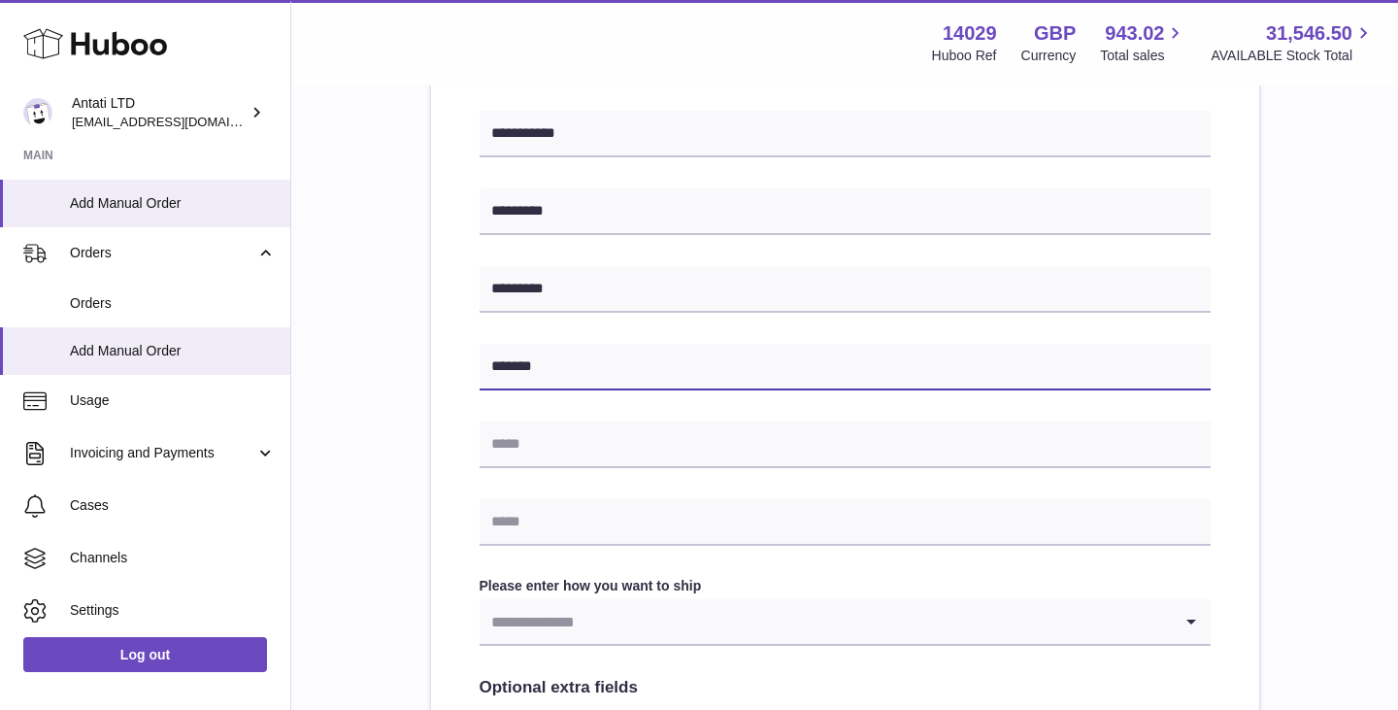
scroll to position [589, 0]
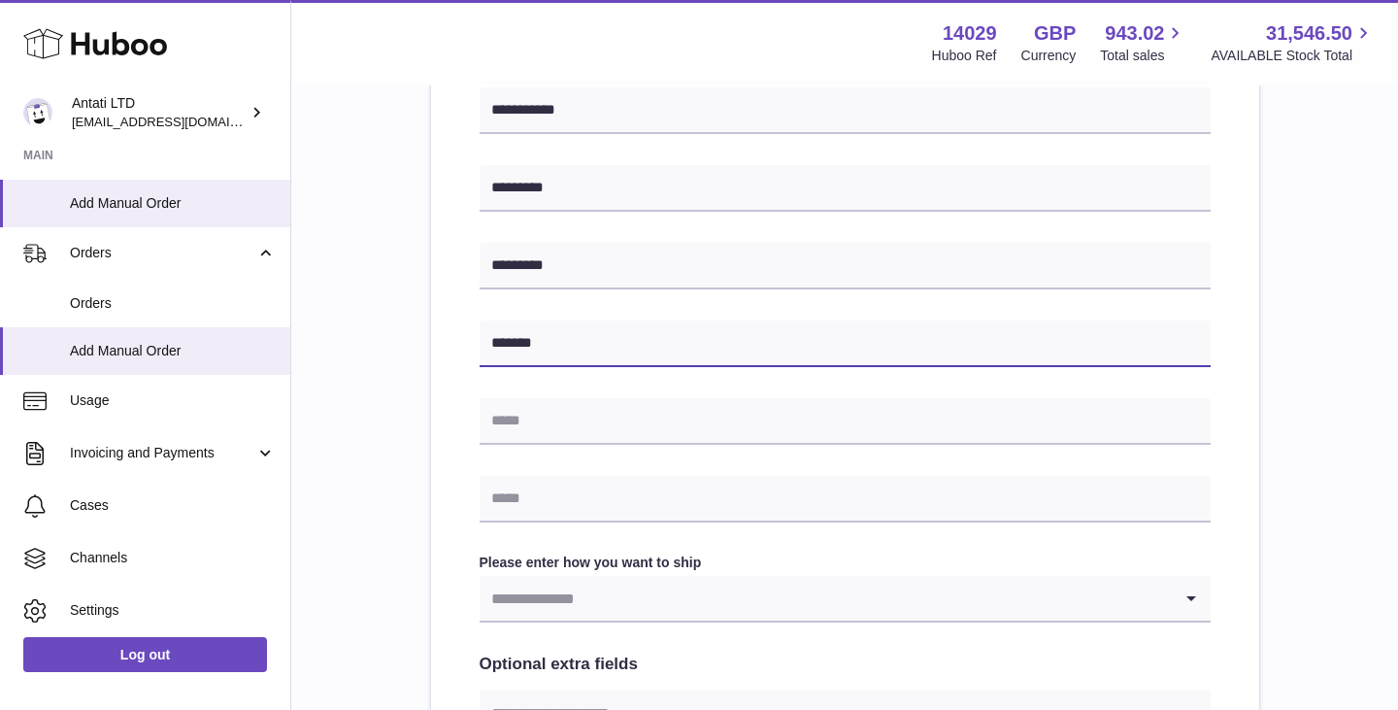
type input "*******"
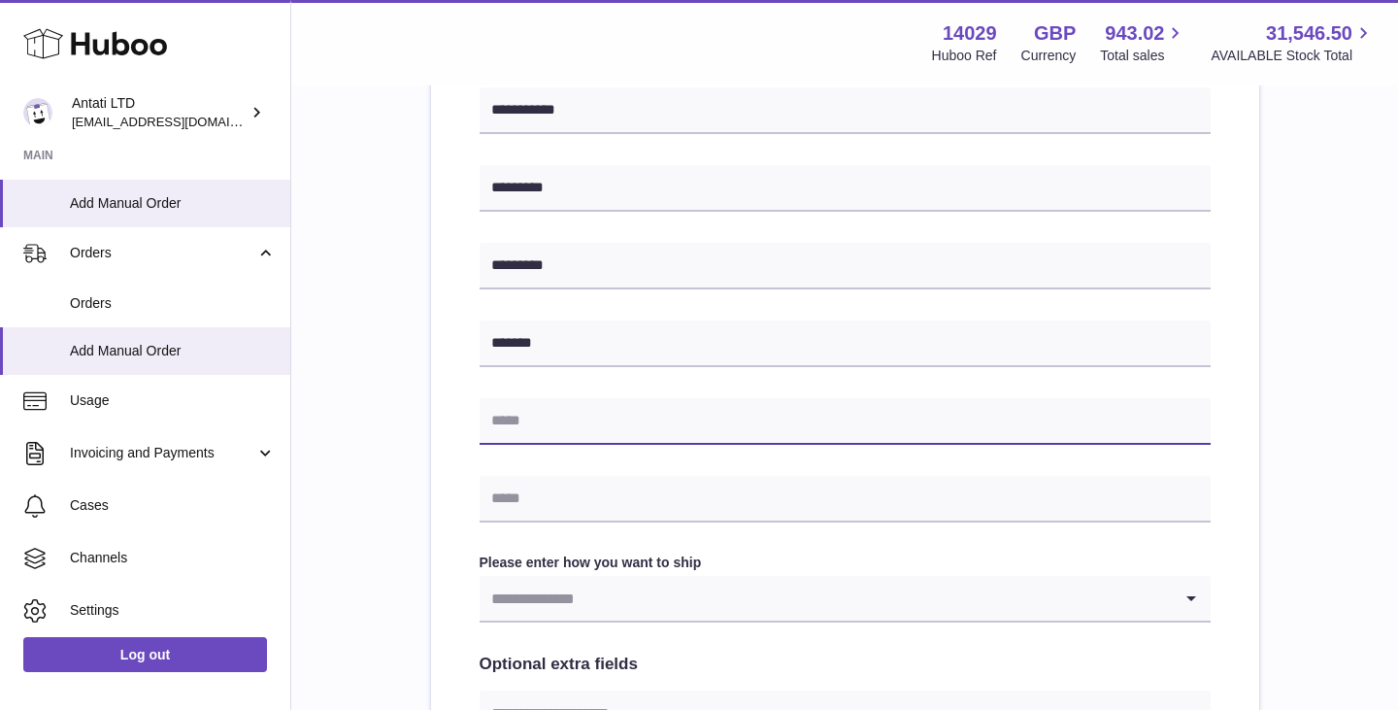
click at [560, 428] on input "text" at bounding box center [845, 421] width 731 height 47
type input "**********"
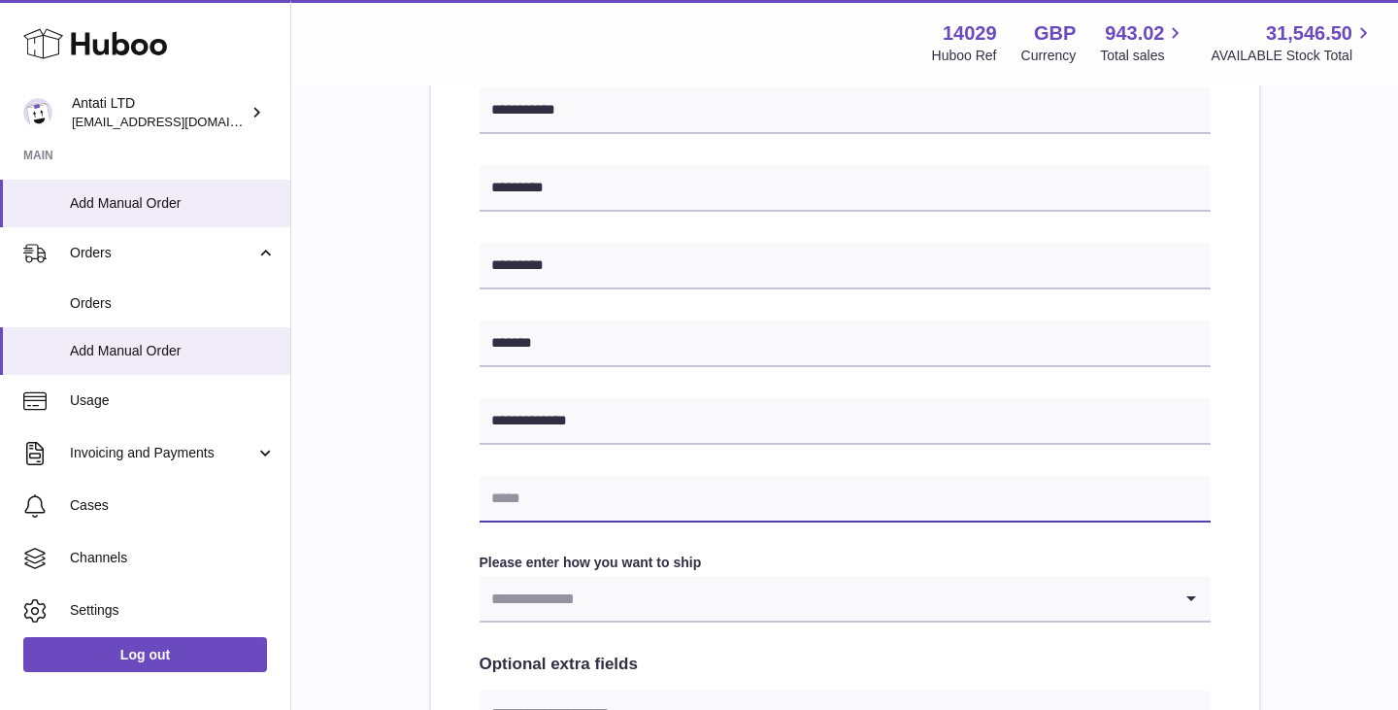
click at [566, 506] on input "text" at bounding box center [845, 499] width 731 height 47
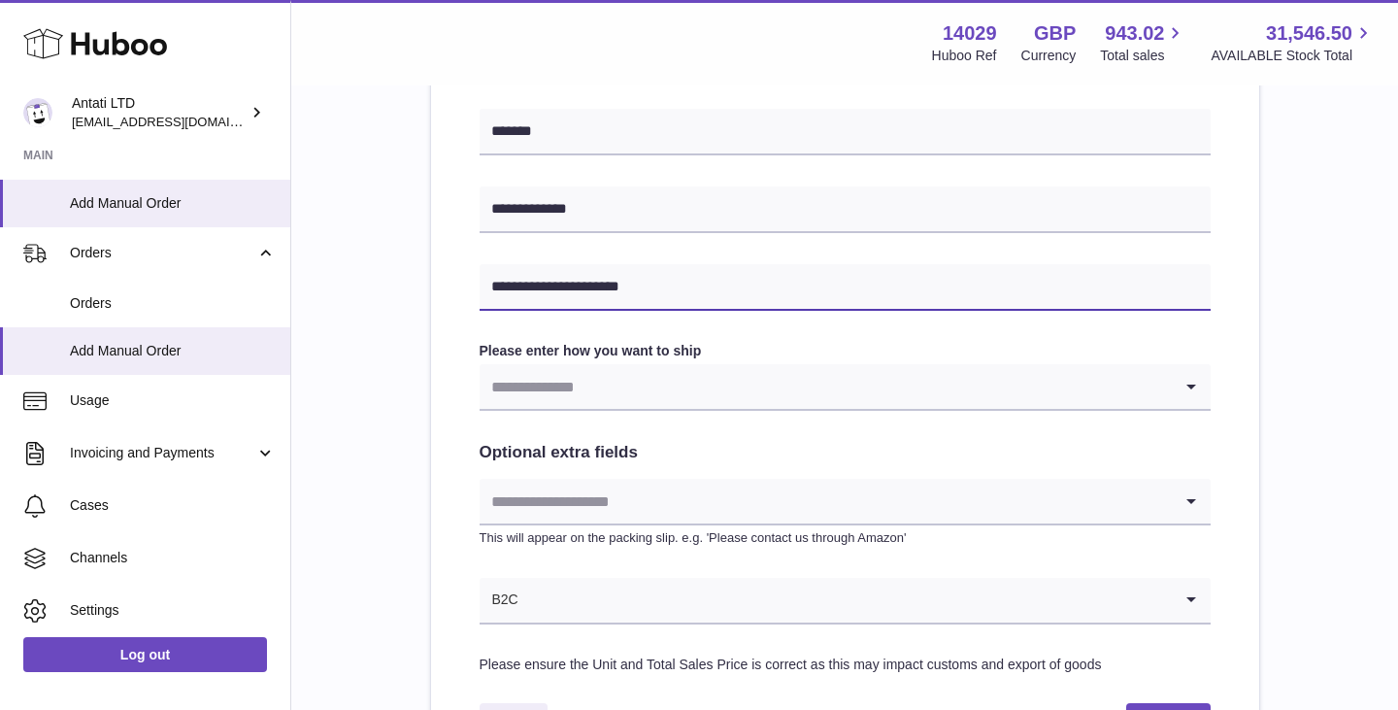
scroll to position [864, 0]
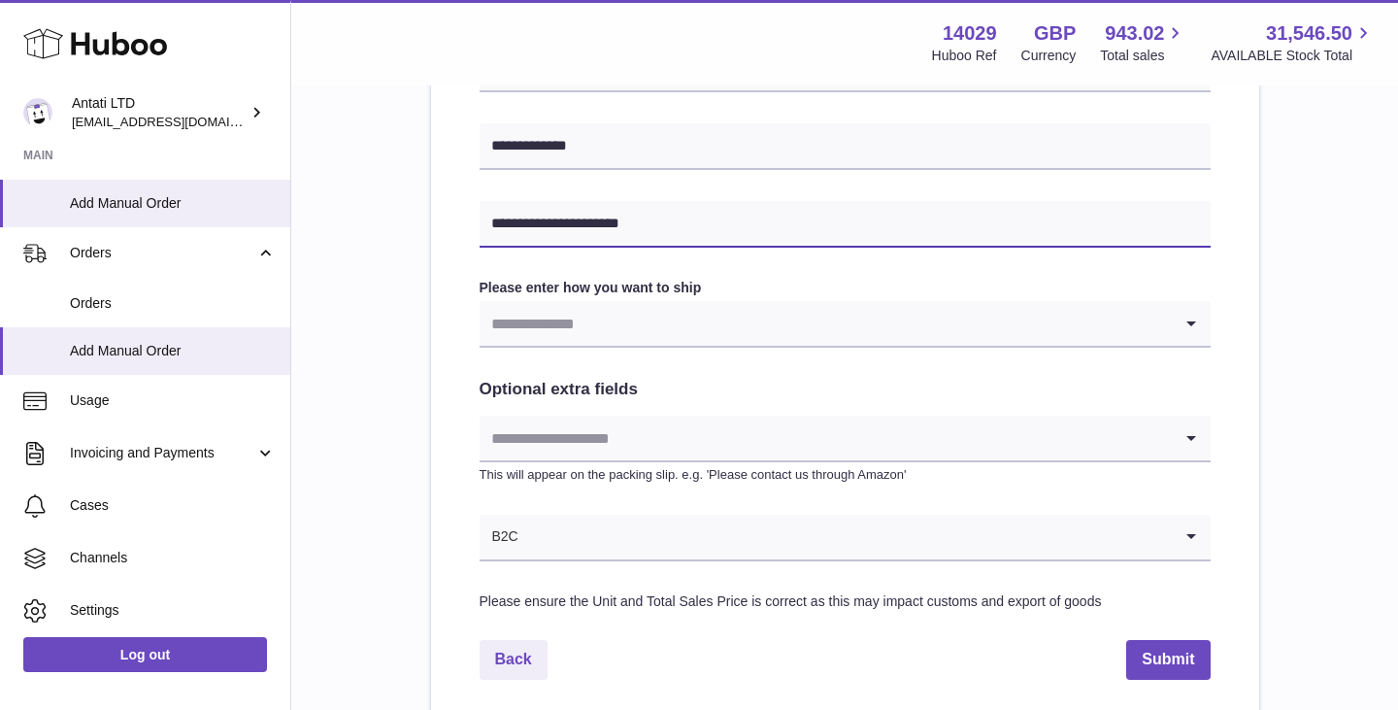
type input "**********"
click at [573, 343] on input "Search for option" at bounding box center [826, 323] width 692 height 45
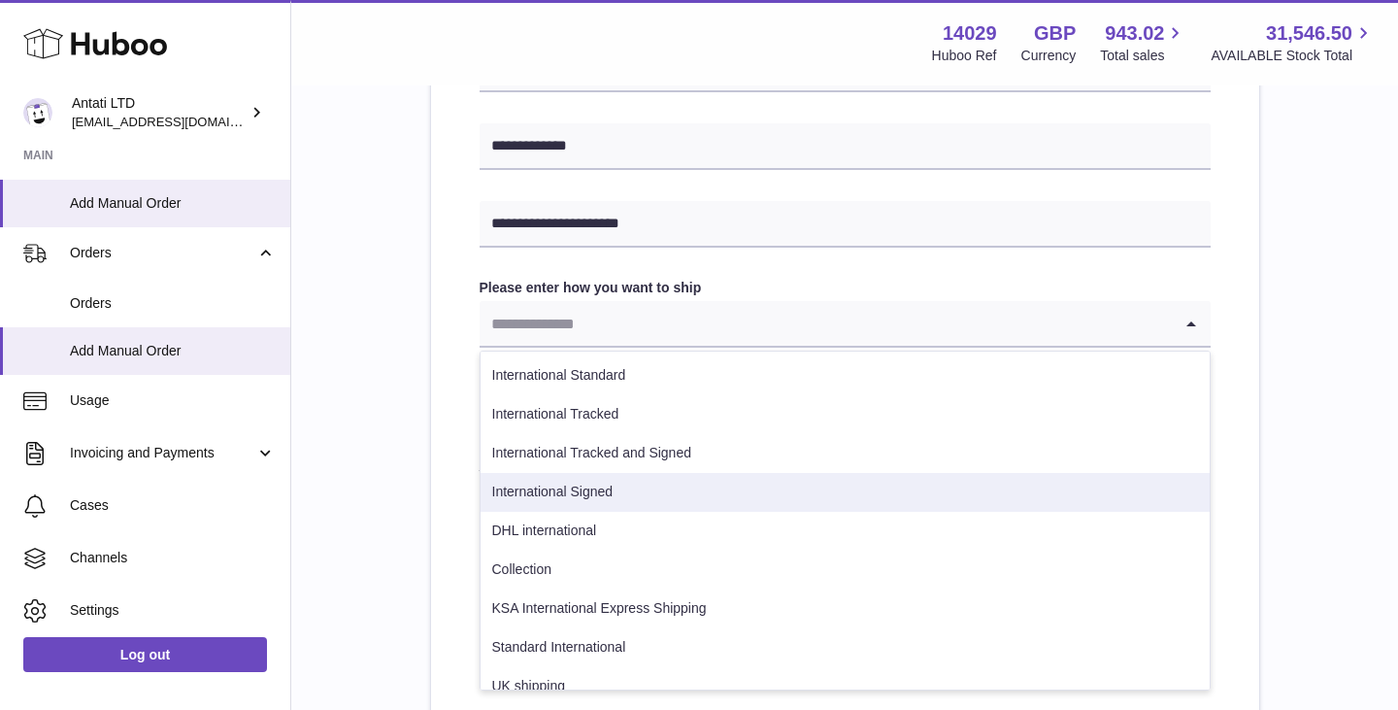
scroll to position [21, 0]
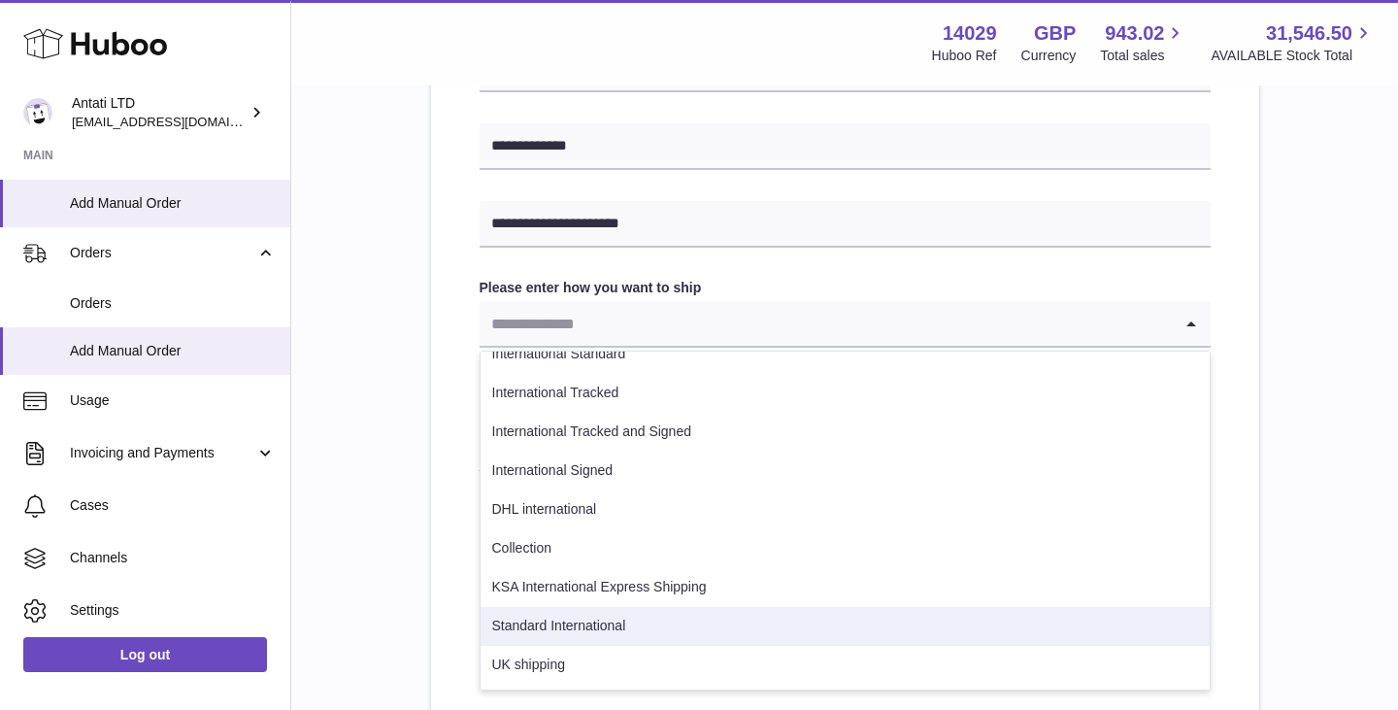
click at [582, 632] on li "Standard International" at bounding box center [844, 626] width 729 height 39
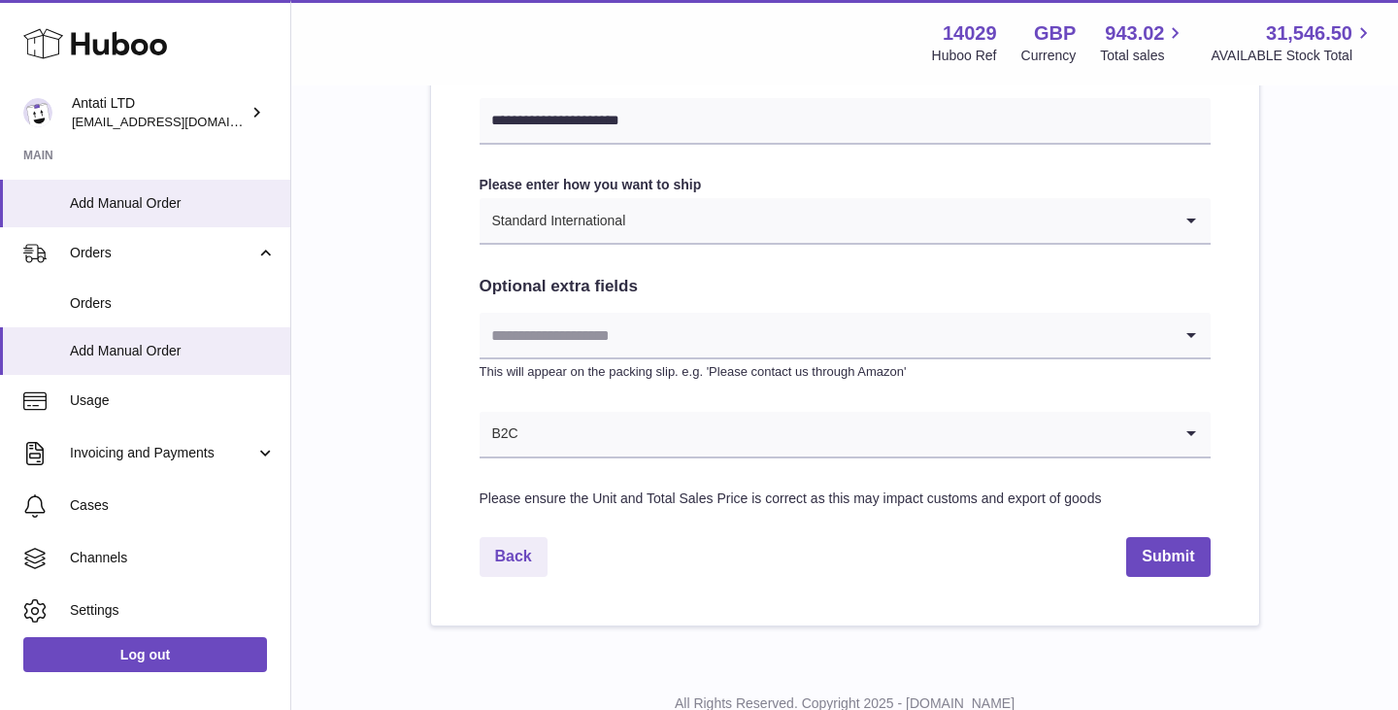
scroll to position [990, 0]
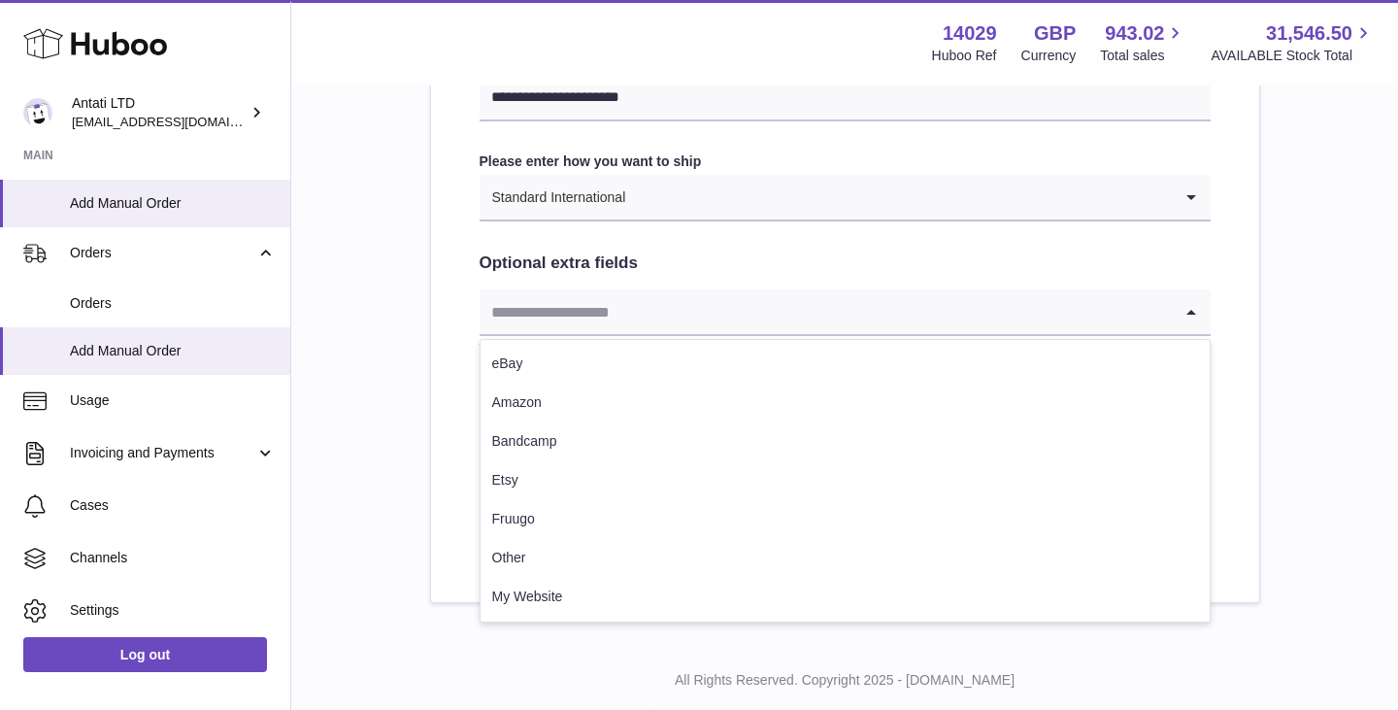
click at [623, 310] on input "Search for option" at bounding box center [826, 311] width 692 height 45
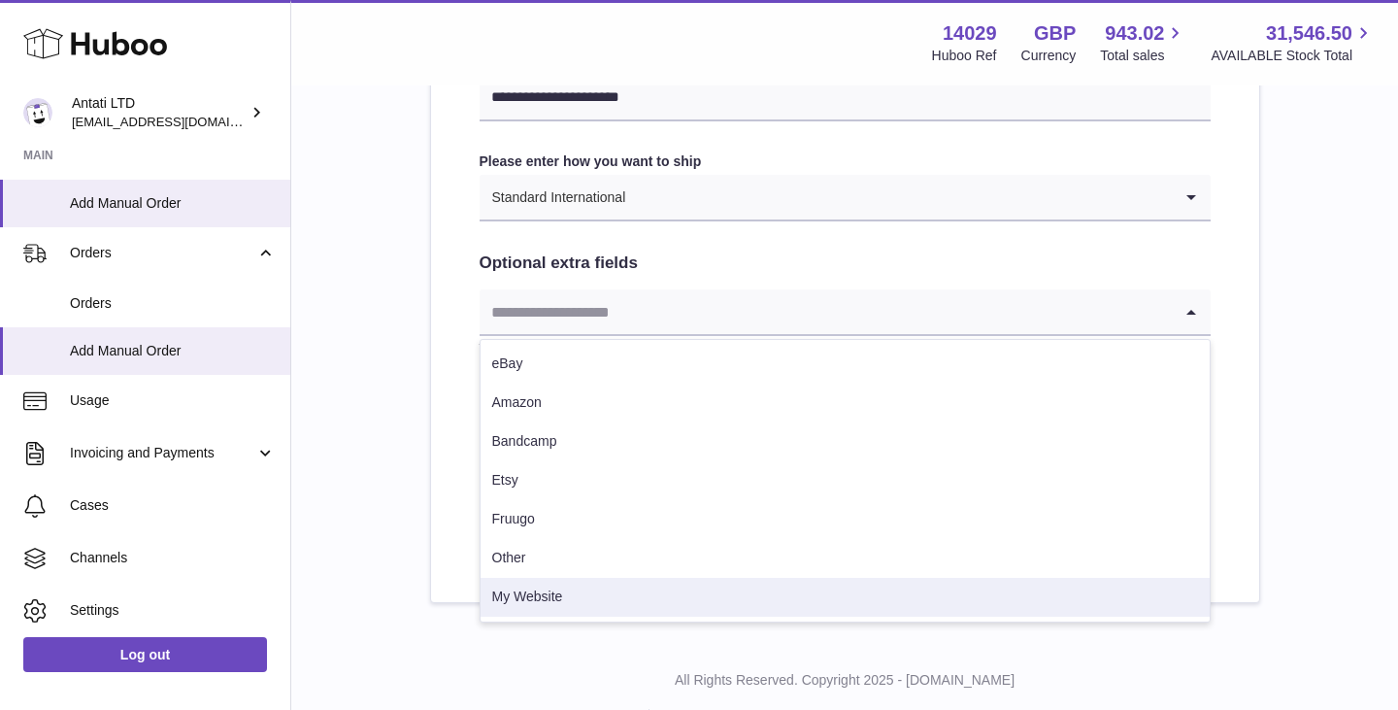
click at [588, 606] on li "My Website" at bounding box center [844, 597] width 729 height 39
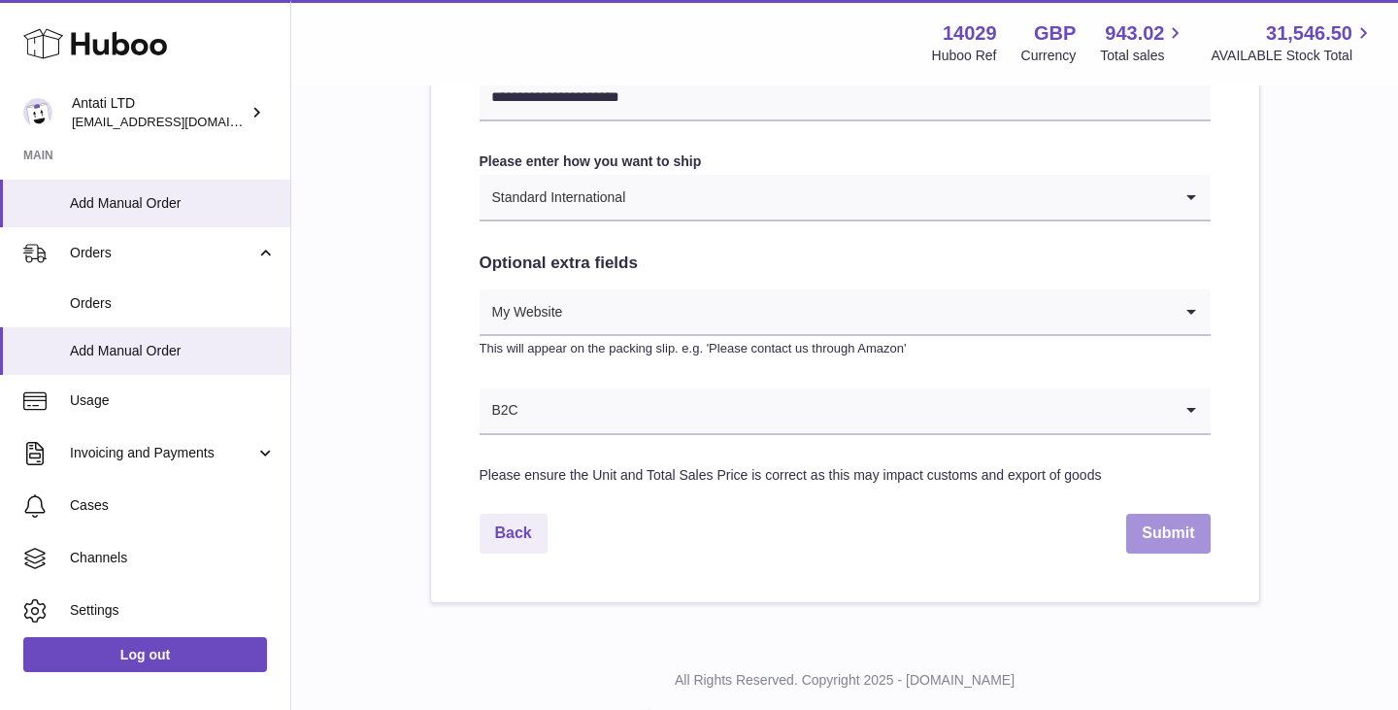
click at [1148, 547] on button "Submit" at bounding box center [1167, 534] width 83 height 40
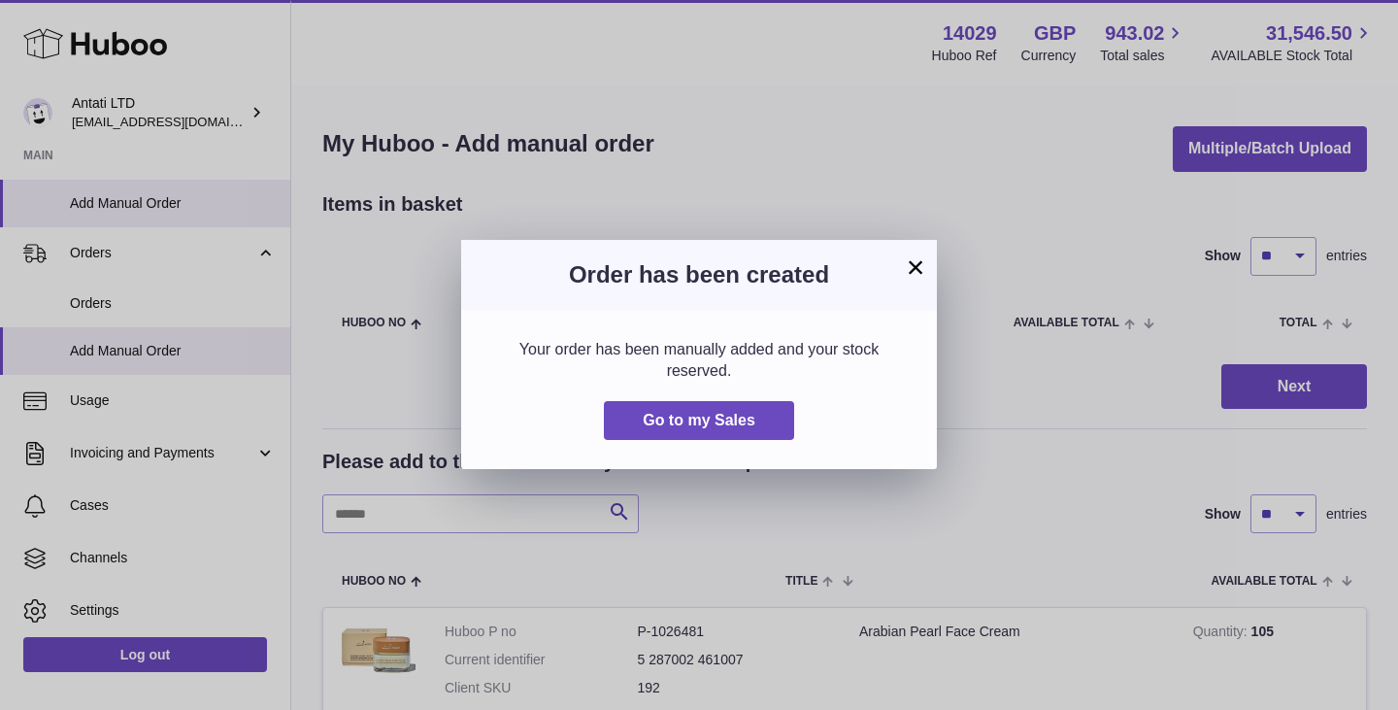
click at [912, 276] on button "×" at bounding box center [915, 266] width 23 height 23
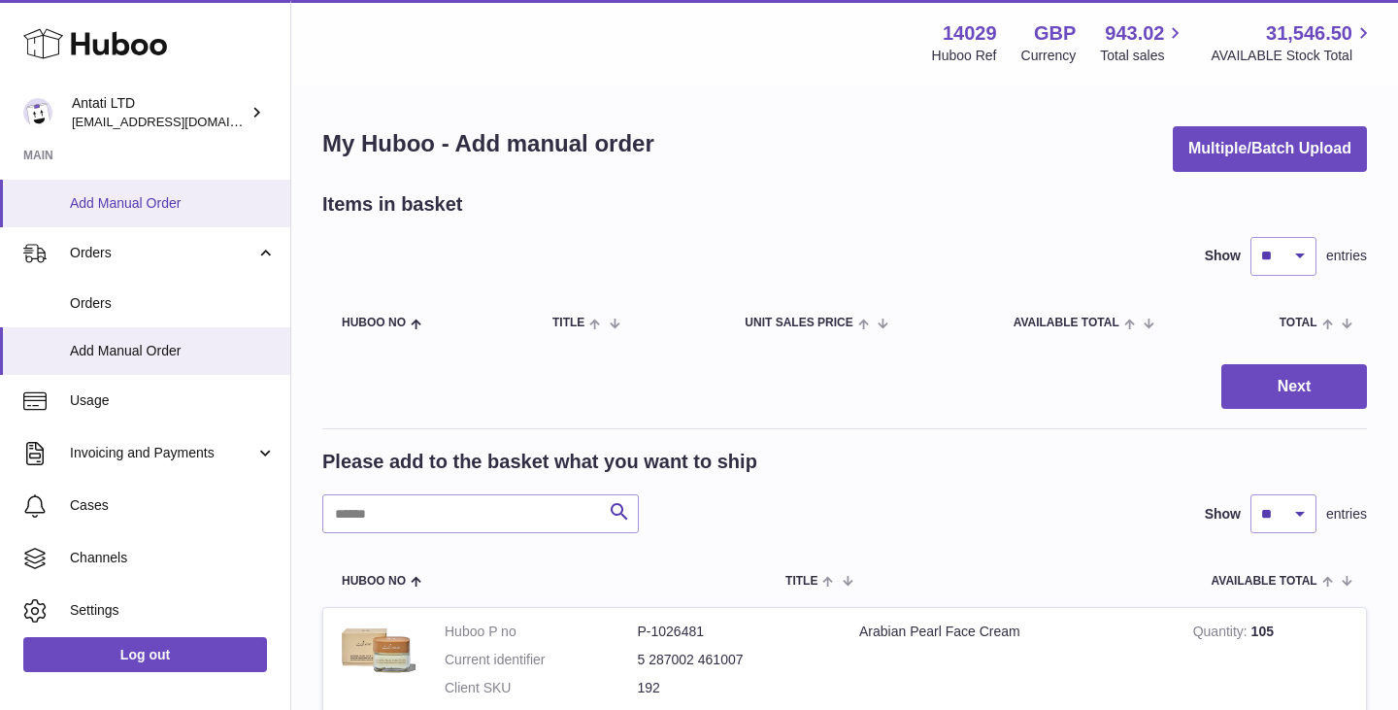
click at [146, 208] on span "Add Manual Order" at bounding box center [173, 203] width 206 height 18
